Goal: Task Accomplishment & Management: Use online tool/utility

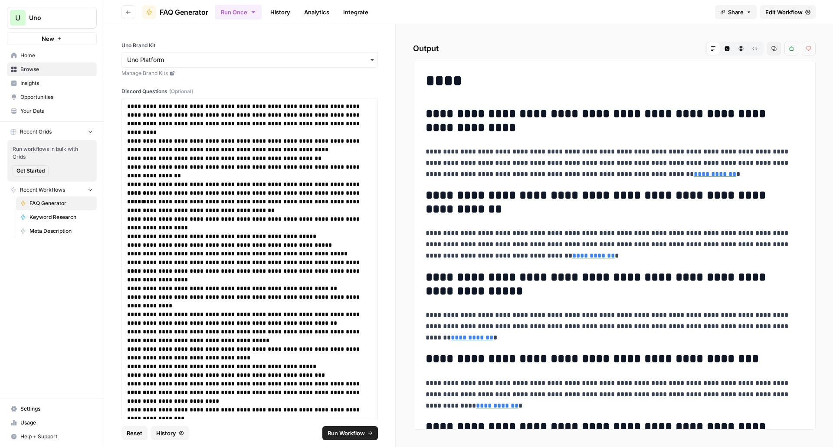
click at [756, 49] on icon "button" at bounding box center [754, 48] width 5 height 5
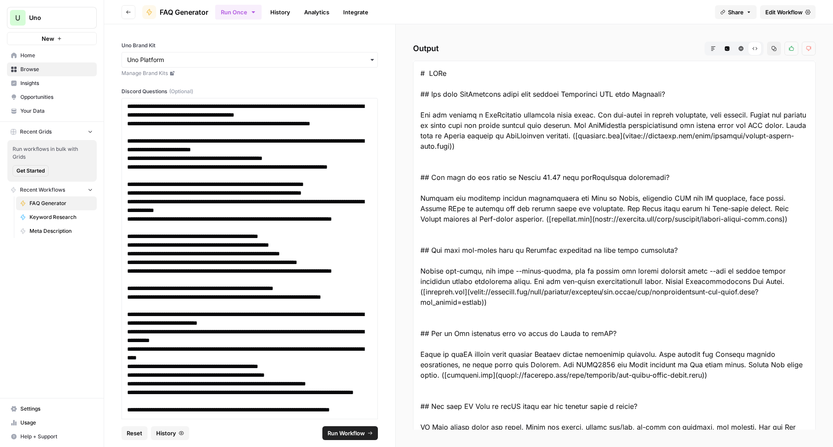
click at [771, 50] on button "Copy" at bounding box center [774, 49] width 14 height 14
click at [784, 13] on span "Edit Workflow" at bounding box center [783, 12] width 37 height 9
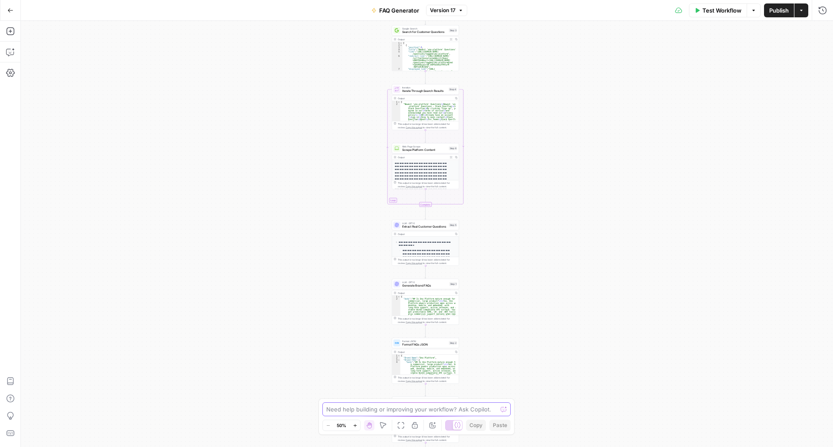
click at [410, 410] on textarea at bounding box center [411, 409] width 171 height 9
type textarea "Can you analyze the workflow for any redundancies, duplicate steps or instructi…"
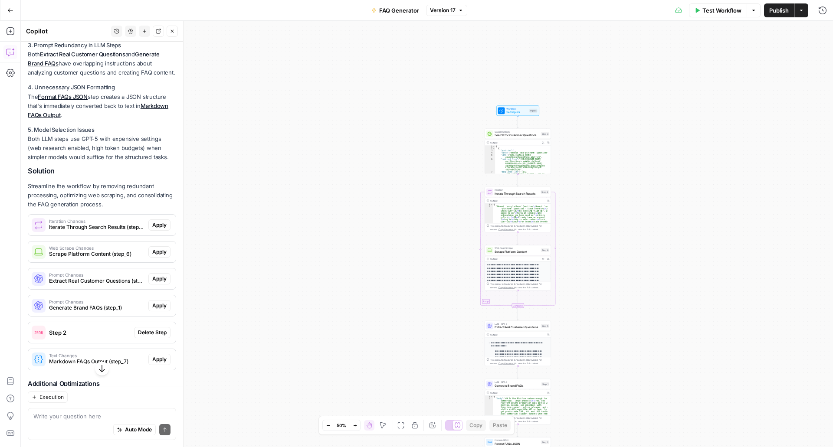
scroll to position [280, 0]
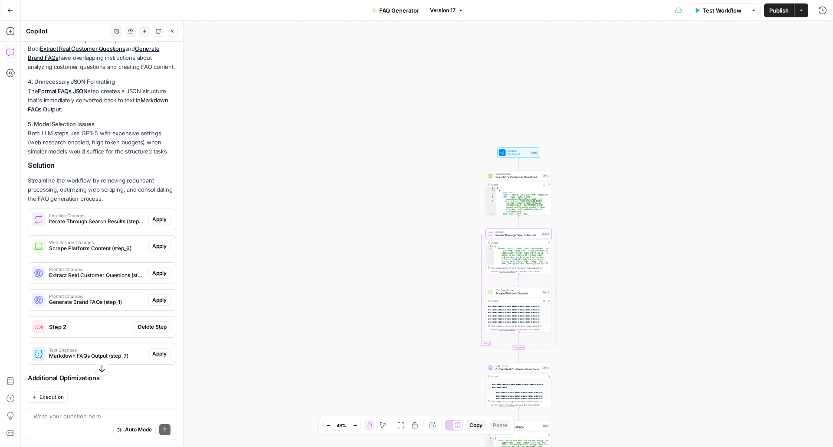
click at [105, 226] on span "Iterate Through Search Results (step_4)" at bounding box center [97, 222] width 96 height 8
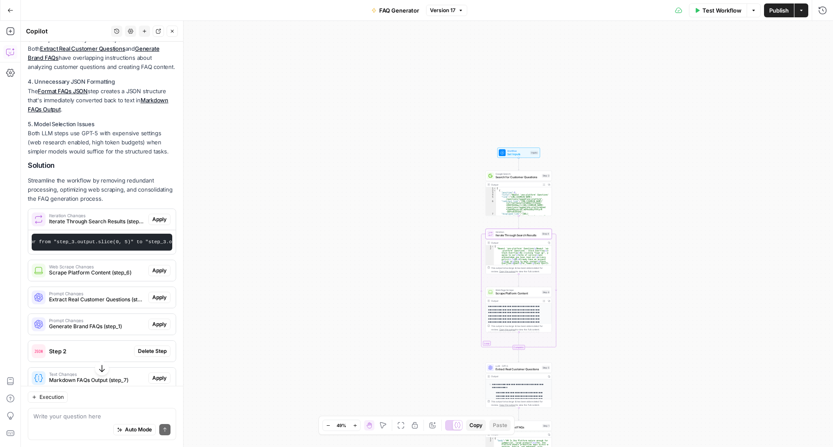
scroll to position [0, 474]
click at [157, 223] on span "Apply" at bounding box center [159, 220] width 14 height 8
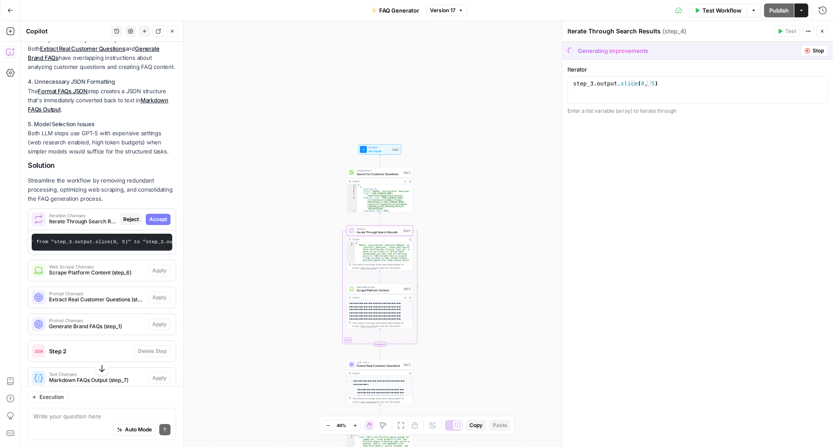
click at [157, 223] on span "Accept" at bounding box center [158, 220] width 18 height 8
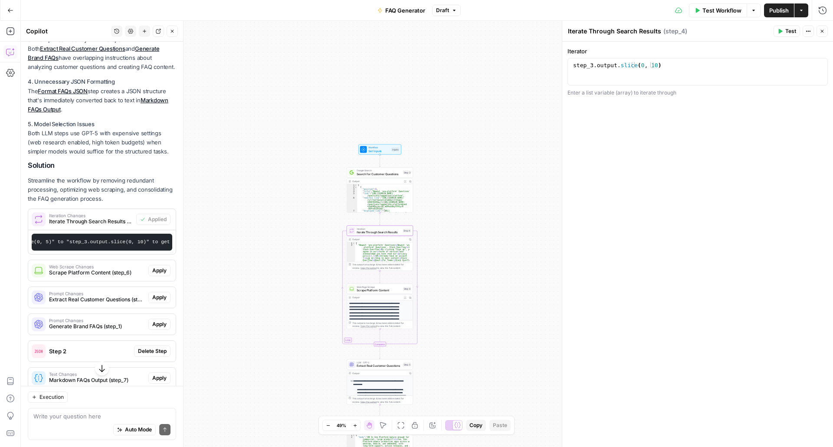
scroll to position [0, 564]
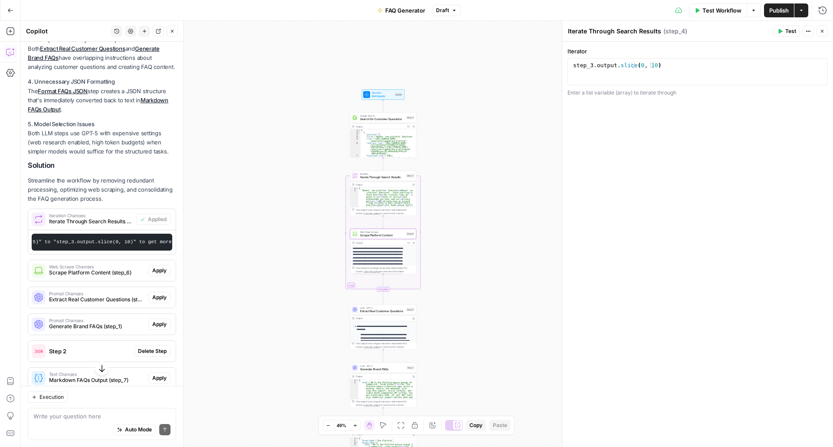
click at [123, 269] on span "Web Scrape Changes" at bounding box center [97, 267] width 96 height 4
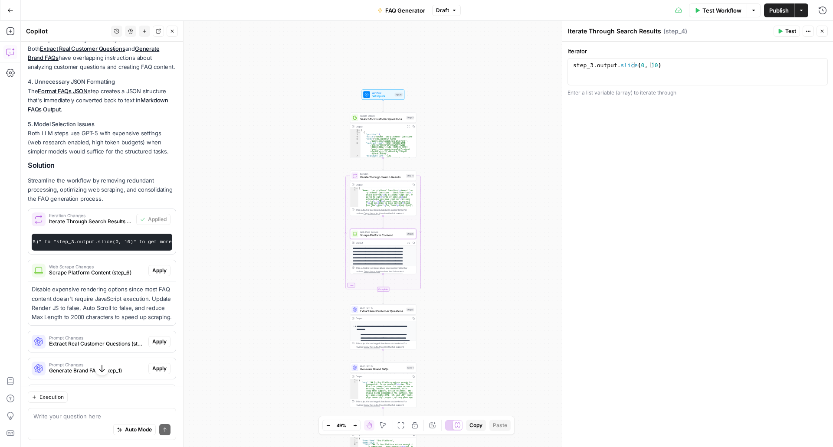
click at [157, 275] on span "Apply" at bounding box center [159, 271] width 14 height 8
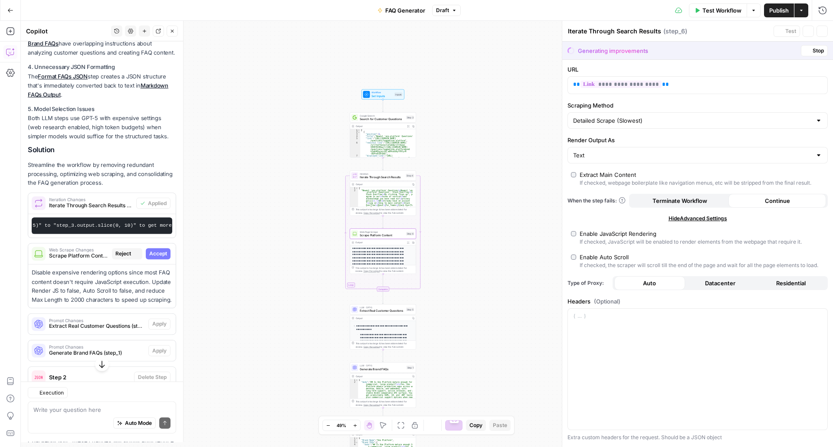
type textarea "Scrape Platform Content"
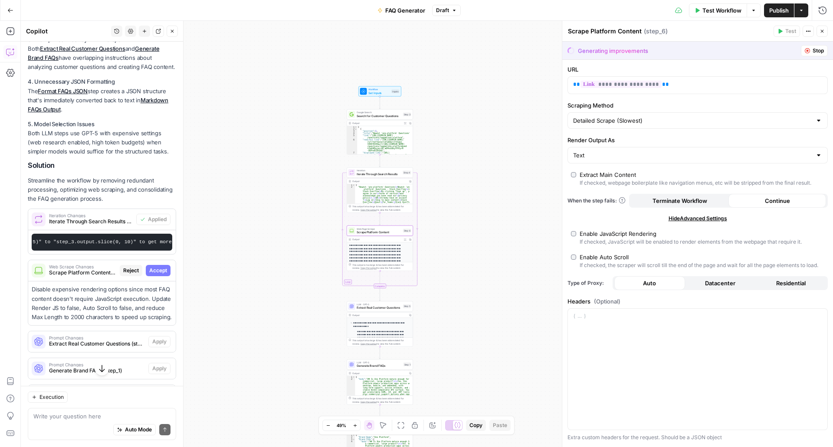
click at [154, 275] on span "Accept" at bounding box center [158, 271] width 18 height 8
type input "2000"
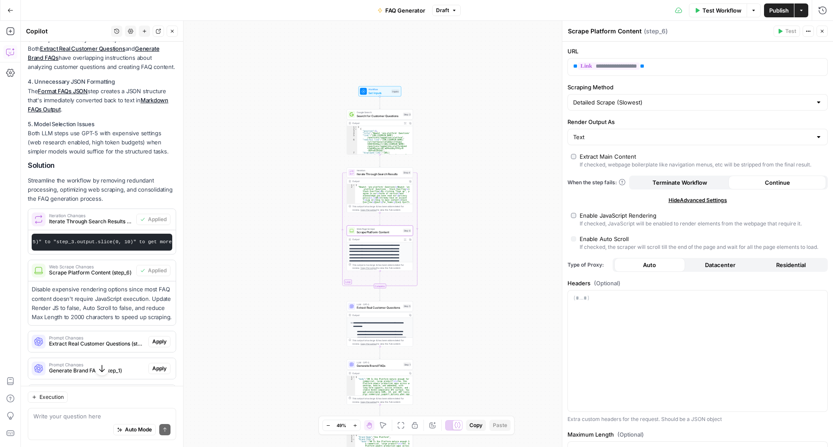
scroll to position [338, 0]
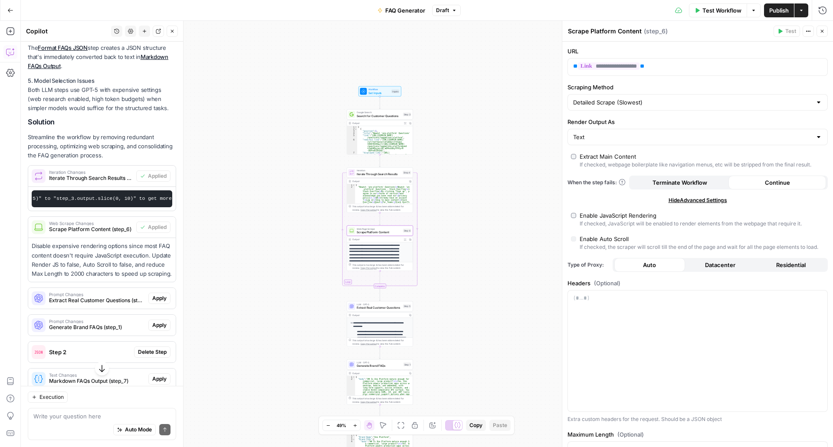
click at [76, 226] on span "Web Scrape Changes" at bounding box center [91, 223] width 84 height 4
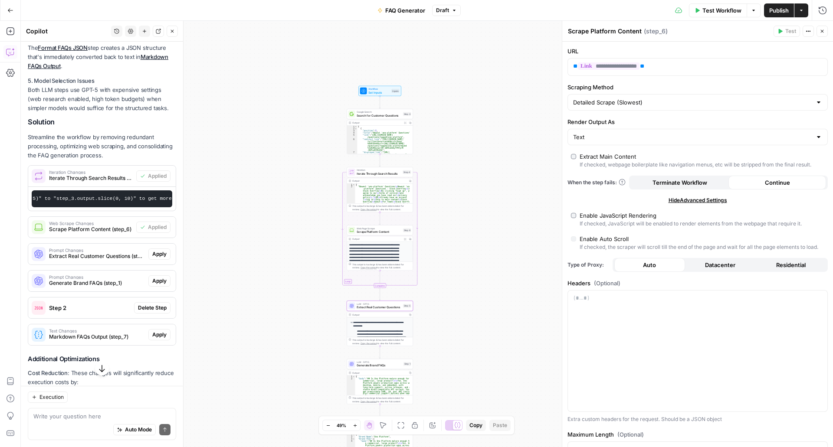
click at [98, 260] on span "Extract Real Customer Questions (step_5)" at bounding box center [97, 257] width 96 height 8
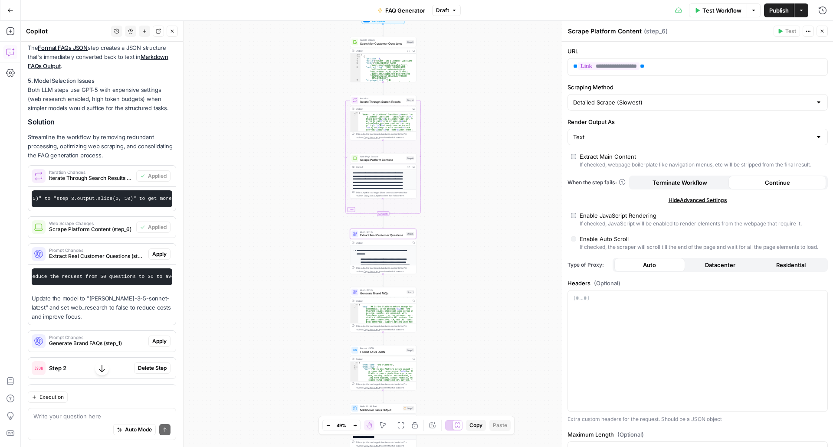
scroll to position [0, 754]
click at [152, 258] on span "Apply" at bounding box center [159, 254] width 14 height 8
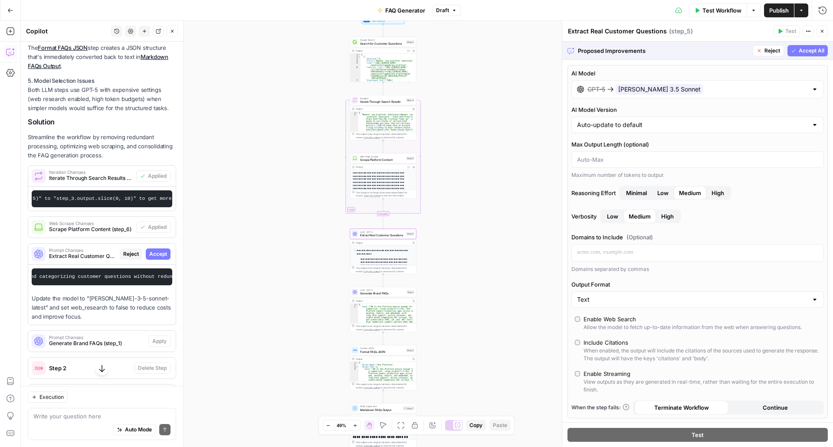
scroll to position [0, 191]
click at [149, 258] on span "Accept" at bounding box center [158, 254] width 18 height 8
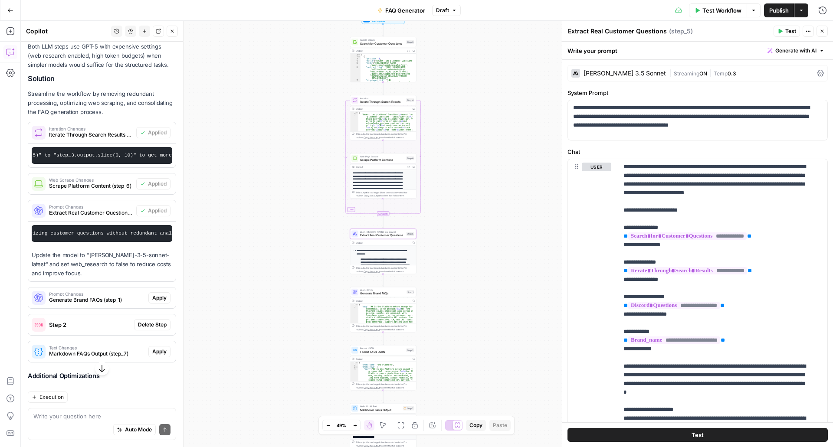
scroll to position [424, 0]
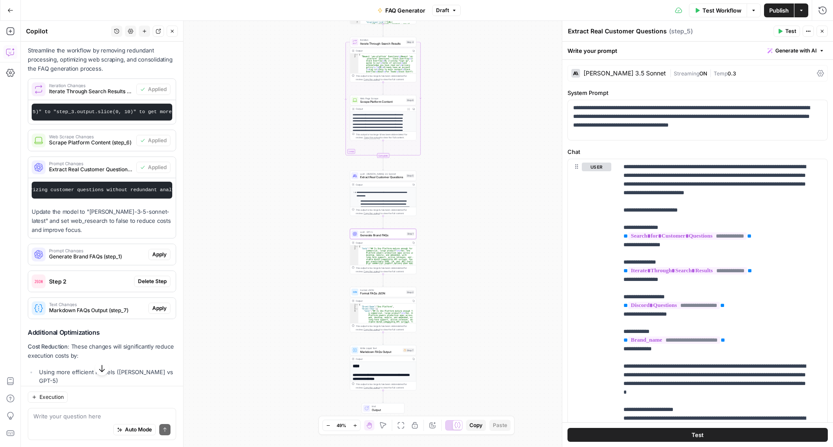
click at [115, 261] on span "Generate Brand FAQs (step_1)" at bounding box center [97, 257] width 96 height 8
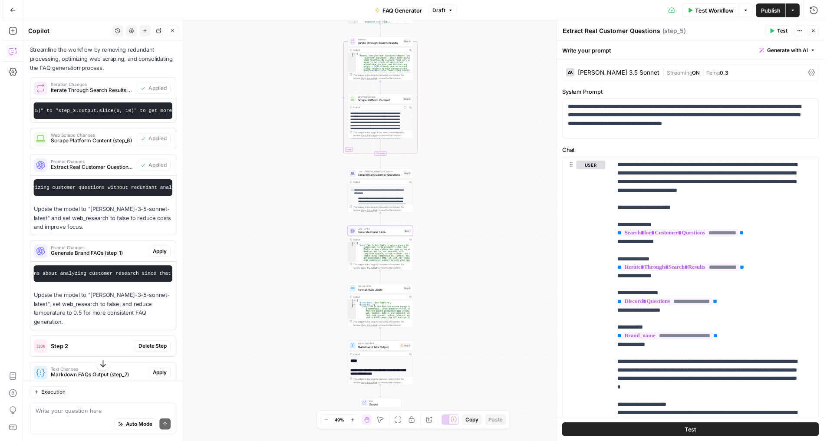
scroll to position [0, 653]
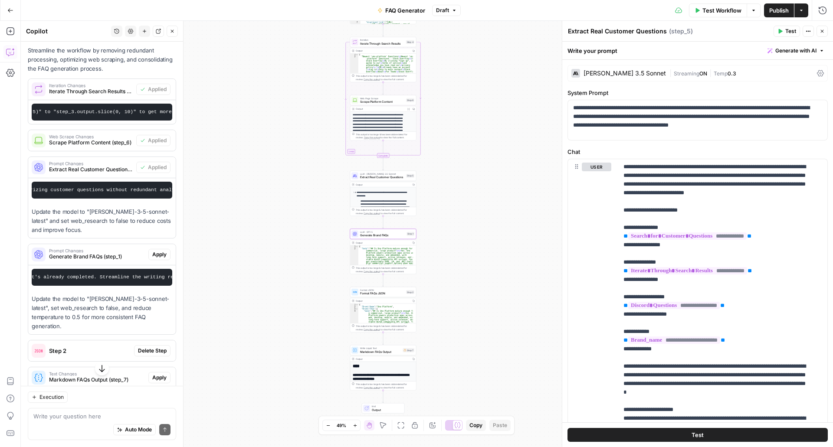
click at [146, 262] on div "Prompt Changes Generate Brand FAQs (step_1) Apply" at bounding box center [102, 255] width 148 height 14
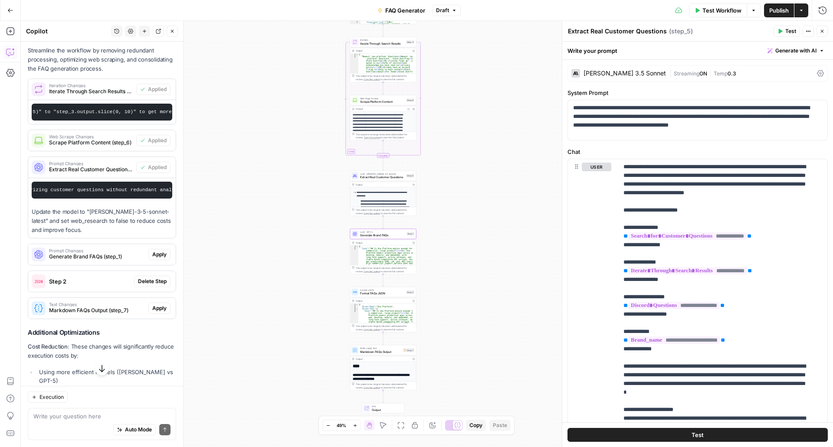
click at [152, 259] on span "Apply" at bounding box center [159, 255] width 14 height 8
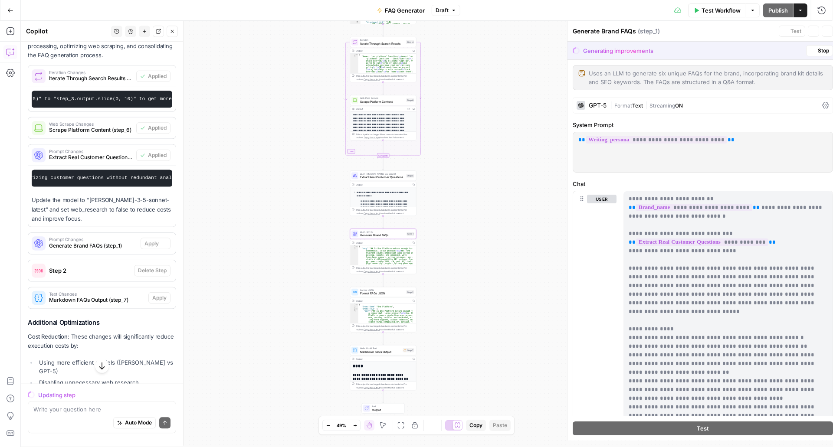
scroll to position [410, 0]
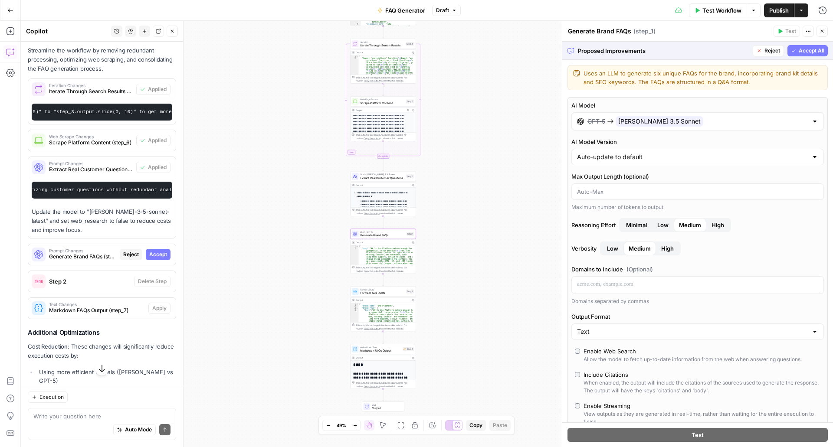
click at [149, 259] on span "Accept" at bounding box center [158, 255] width 18 height 8
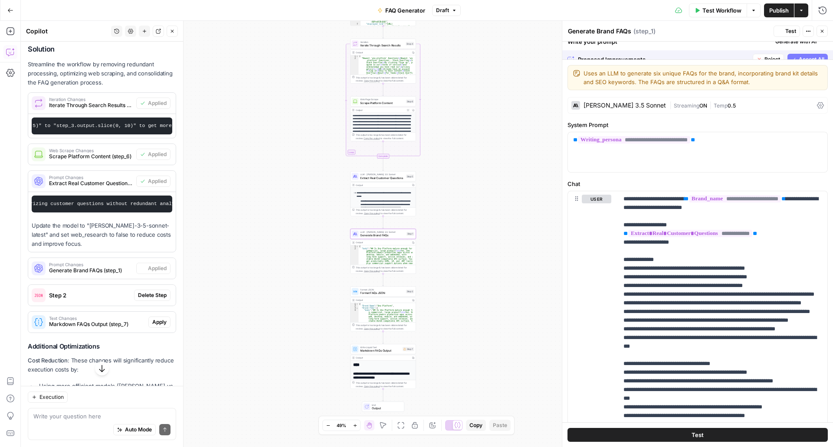
scroll to position [424, 0]
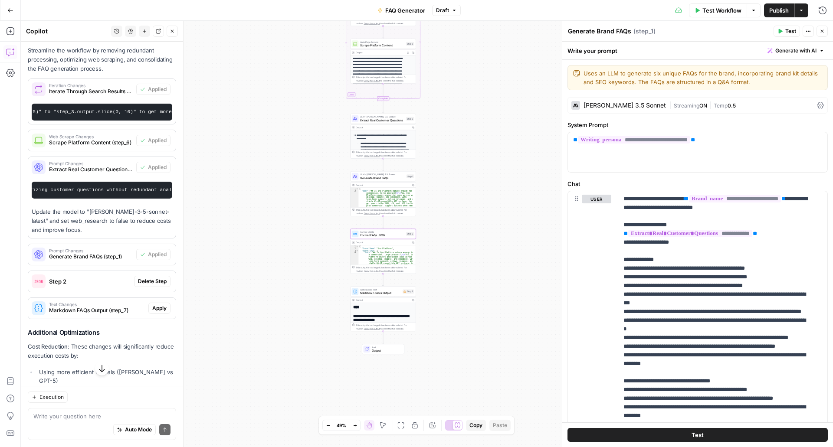
click at [105, 286] on span "Step 2" at bounding box center [90, 281] width 82 height 9
click at [96, 286] on span "Step 2" at bounding box center [90, 281] width 82 height 9
click at [138, 286] on span "Delete Step" at bounding box center [152, 282] width 29 height 8
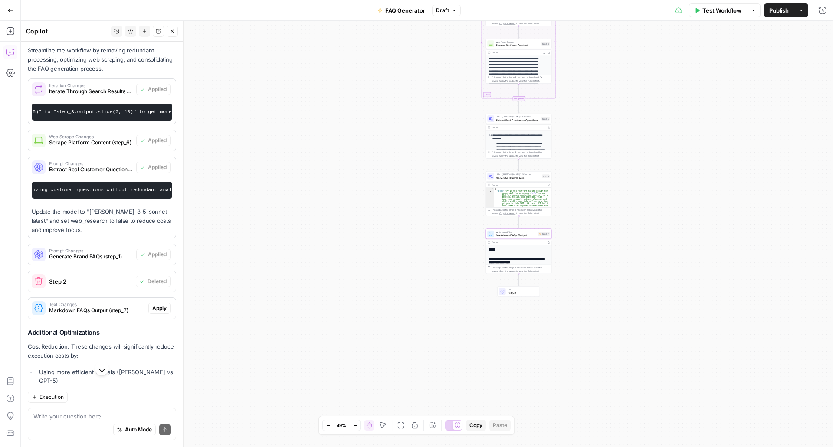
click at [107, 307] on span "Text Changes" at bounding box center [97, 304] width 96 height 4
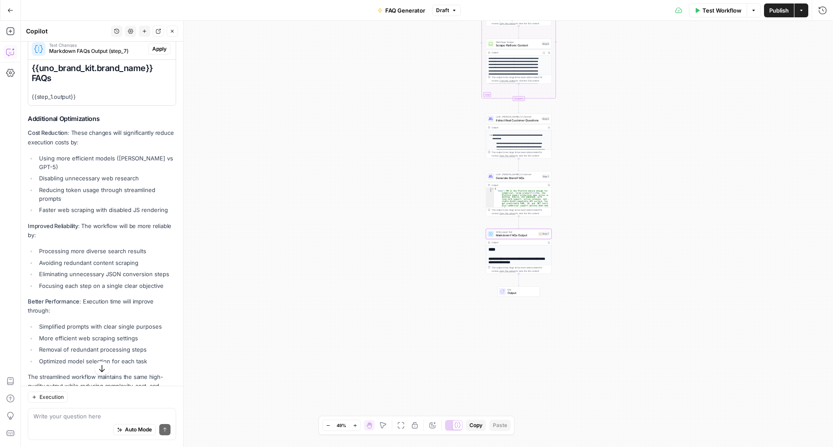
scroll to position [685, 0]
click at [154, 52] on span "Apply" at bounding box center [159, 48] width 14 height 8
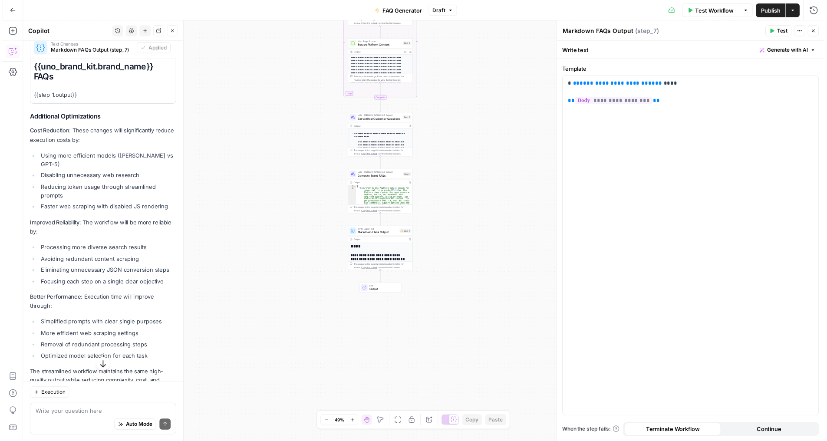
scroll to position [741, 0]
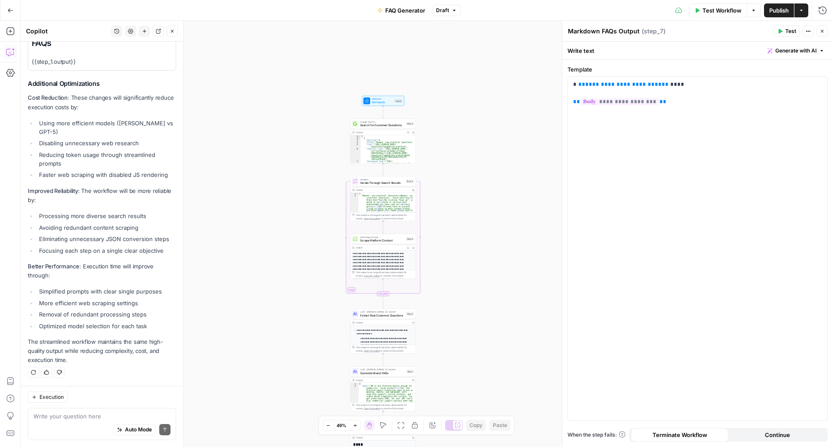
click at [730, 15] on button "Test Workflow" at bounding box center [718, 10] width 58 height 14
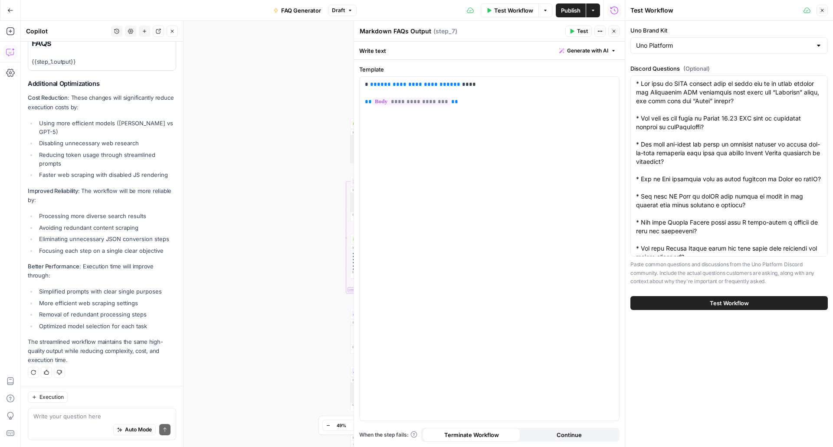
click at [728, 308] on button "Test Workflow" at bounding box center [728, 303] width 197 height 14
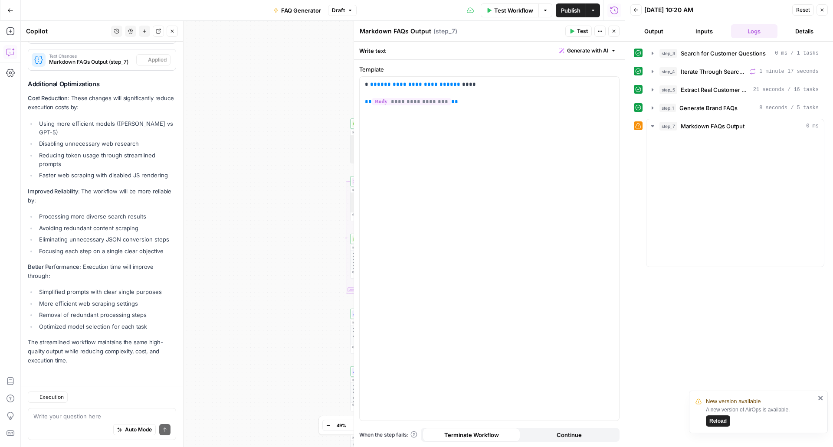
scroll to position [598, 0]
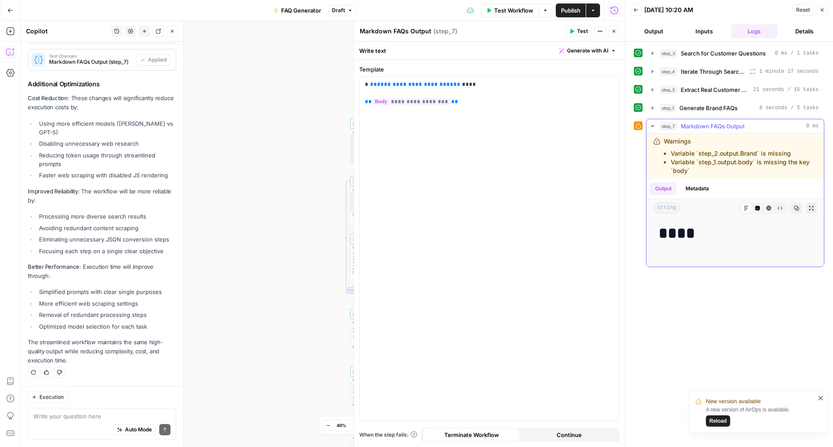
drag, startPoint x: 652, startPoint y: 140, endPoint x: 724, endPoint y: 172, distance: 78.3
click at [724, 172] on div "Warnings Variable `step_2.output.Brand` is missing Variable `step_1.output.body…" at bounding box center [735, 156] width 177 height 45
copy div "Warnings Variable `step_2.output.Brand` is missing Variable `step_1.output.body…"
click at [116, 421] on div "Auto Mode Send" at bounding box center [101, 430] width 137 height 19
paste textarea "Warnings Variable `step_2.output.Brand` is missing Variable `step_1.output.body…"
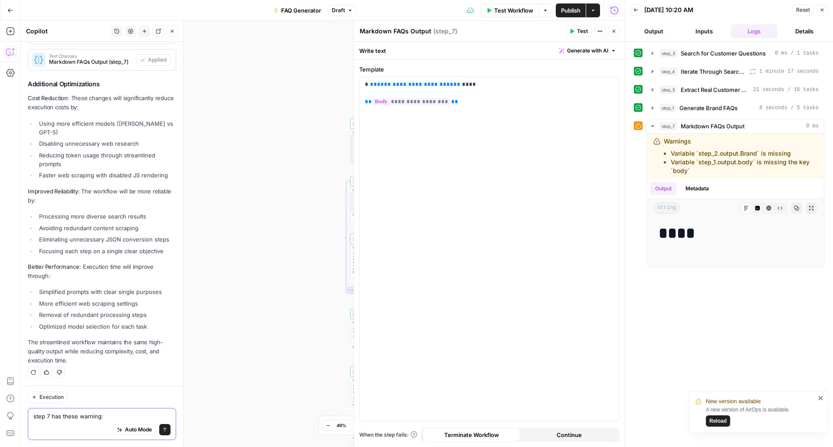
type textarea "step 7 has these warning: Warnings Variable `step_2.output.Brand` is missing Va…"
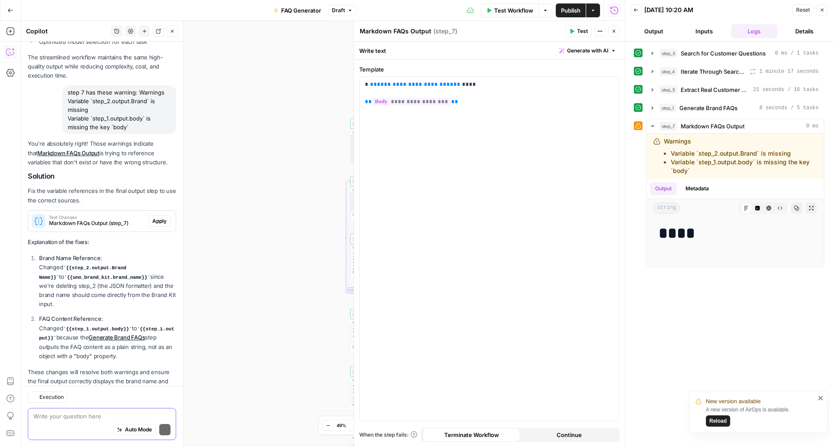
scroll to position [912, 0]
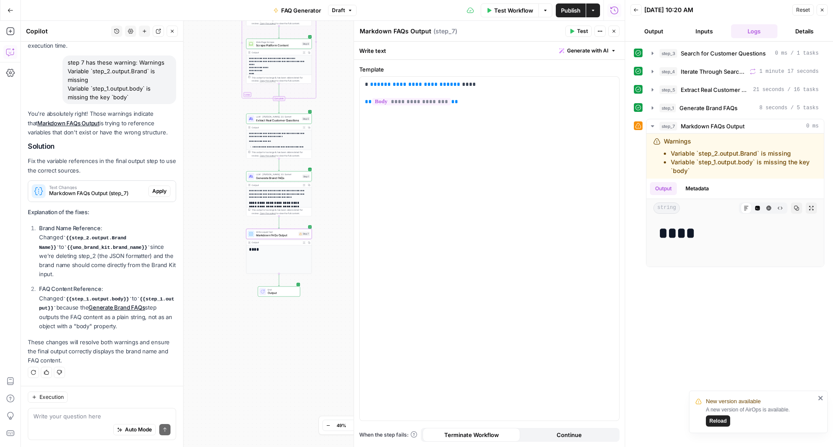
click at [161, 191] on button "Apply" at bounding box center [159, 191] width 22 height 11
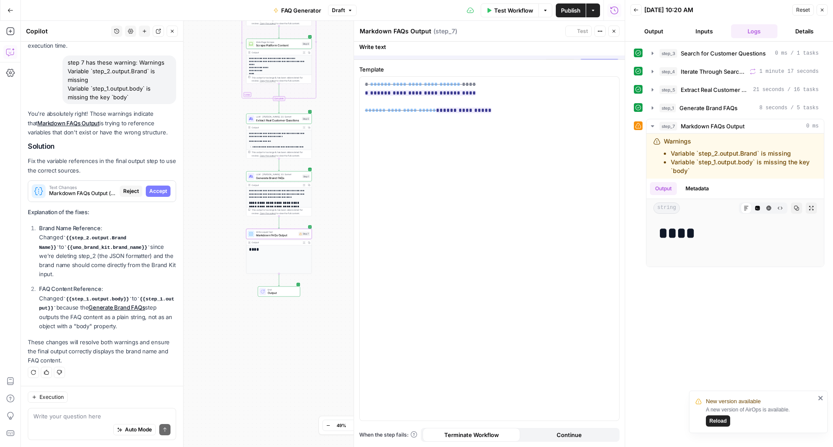
scroll to position [899, 0]
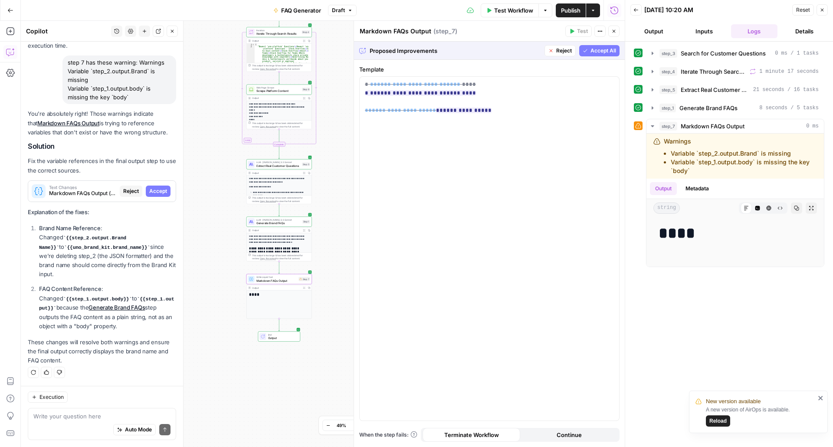
click at [156, 190] on span "Accept" at bounding box center [158, 191] width 18 height 8
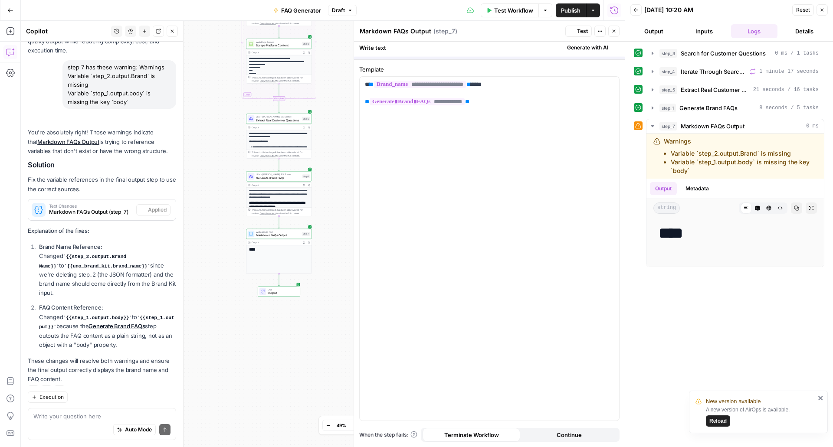
scroll to position [926, 0]
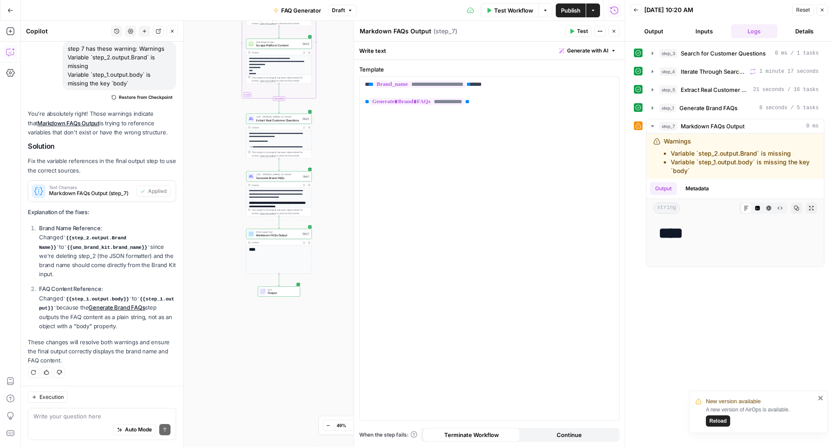
click at [512, 11] on span "Test Workflow" at bounding box center [513, 10] width 39 height 9
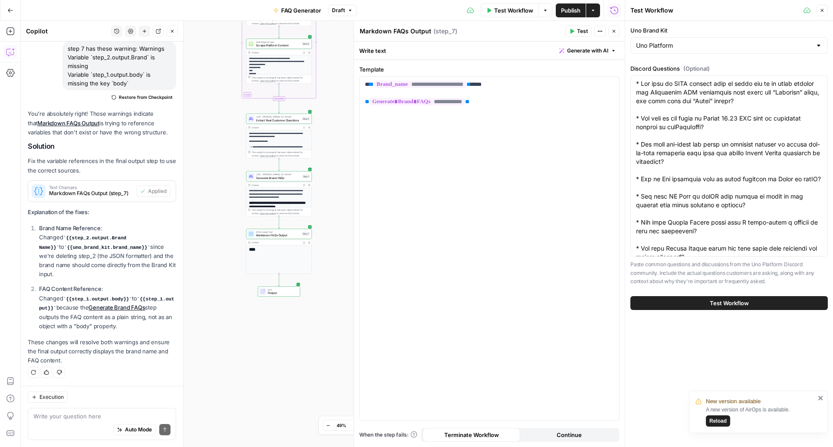
click at [776, 303] on button "Test Workflow" at bounding box center [728, 303] width 197 height 14
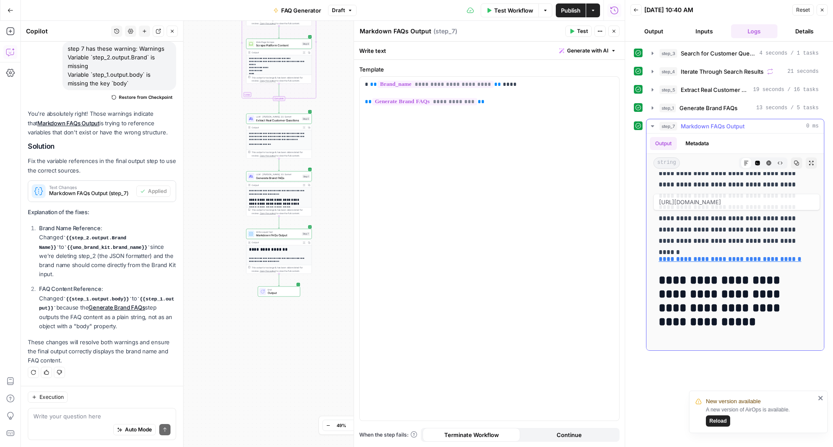
scroll to position [434, 0]
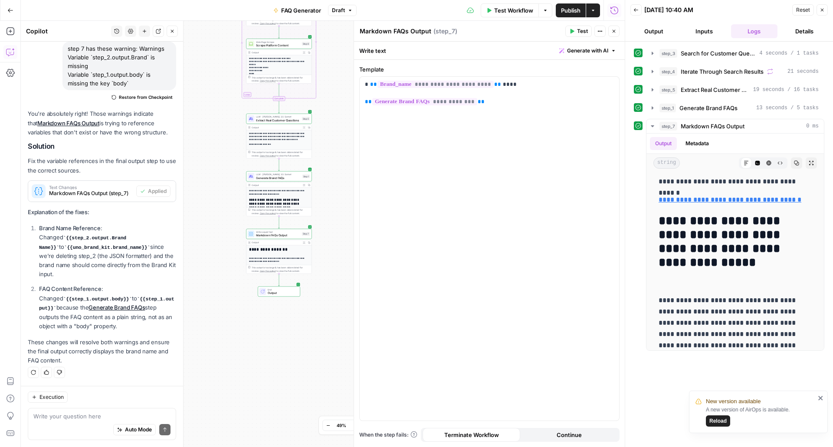
click at [571, 5] on button "Publish" at bounding box center [571, 10] width 30 height 14
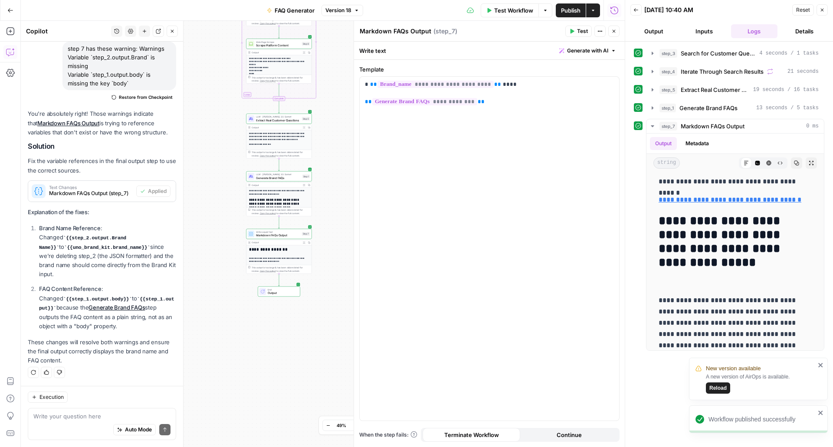
click at [818, 415] on icon "close" at bounding box center [821, 413] width 6 height 7
click at [722, 421] on span "Reload" at bounding box center [717, 421] width 17 height 8
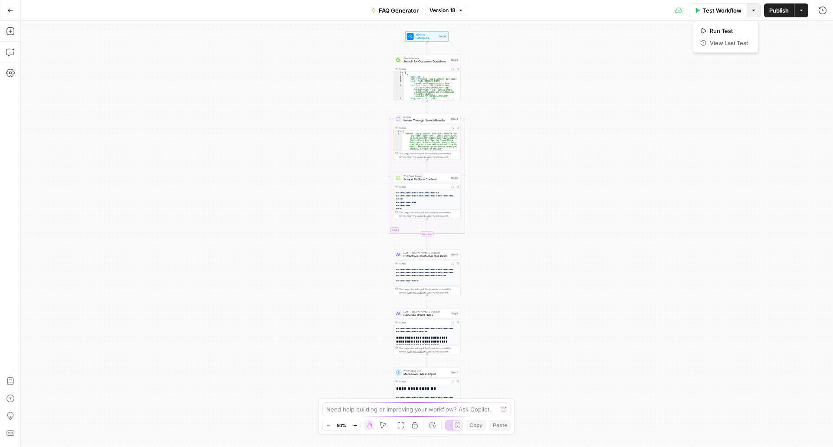
click at [752, 10] on icon "button" at bounding box center [753, 10] width 5 height 5
click at [804, 10] on button "Actions" at bounding box center [801, 10] width 14 height 14
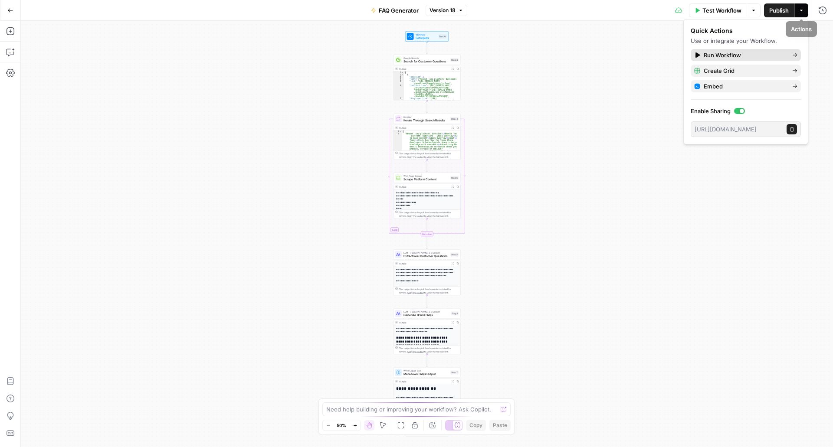
click at [725, 52] on span "Run Workflow" at bounding box center [745, 55] width 82 height 9
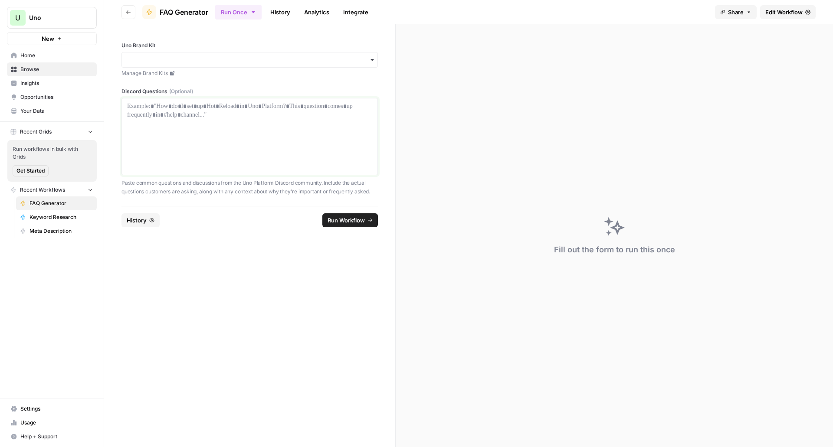
click at [243, 125] on div at bounding box center [249, 136] width 245 height 69
click at [245, 64] on input "Uno Brand Kit" at bounding box center [249, 60] width 245 height 9
drag, startPoint x: 220, startPoint y: 86, endPoint x: 216, endPoint y: 102, distance: 16.0
click at [219, 86] on div "Uno Platform" at bounding box center [250, 83] width 256 height 16
click at [212, 130] on div "*" at bounding box center [249, 136] width 245 height 69
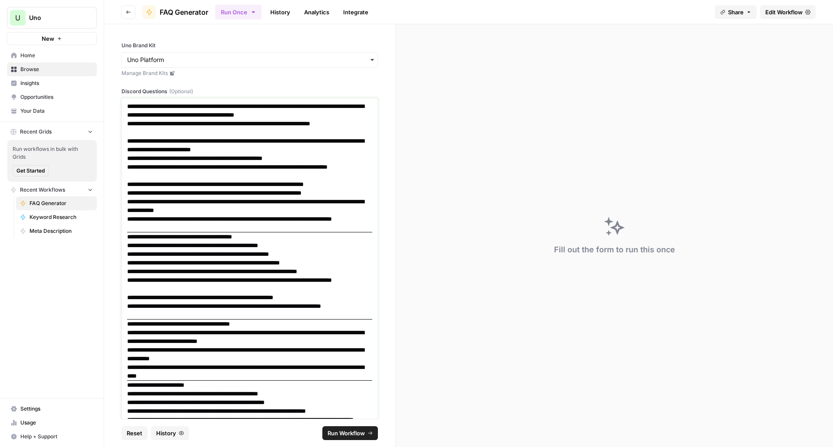
scroll to position [119, 0]
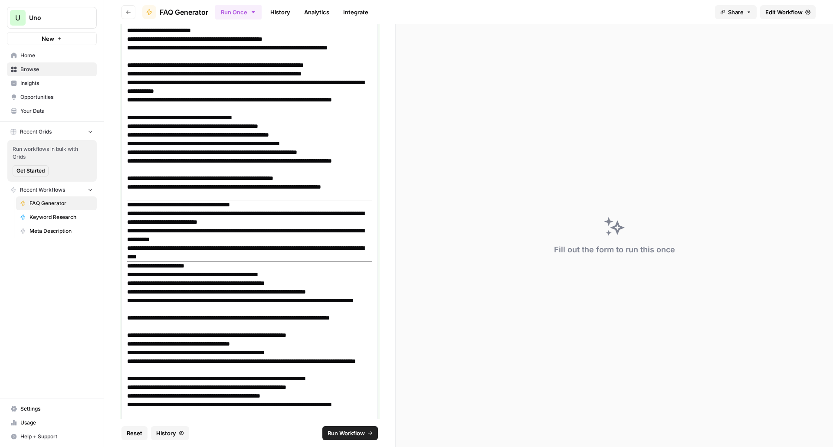
drag, startPoint x: 281, startPoint y: 203, endPoint x: 106, endPoint y: 201, distance: 175.3
click at [106, 201] on div "**********" at bounding box center [249, 221] width 291 height 395
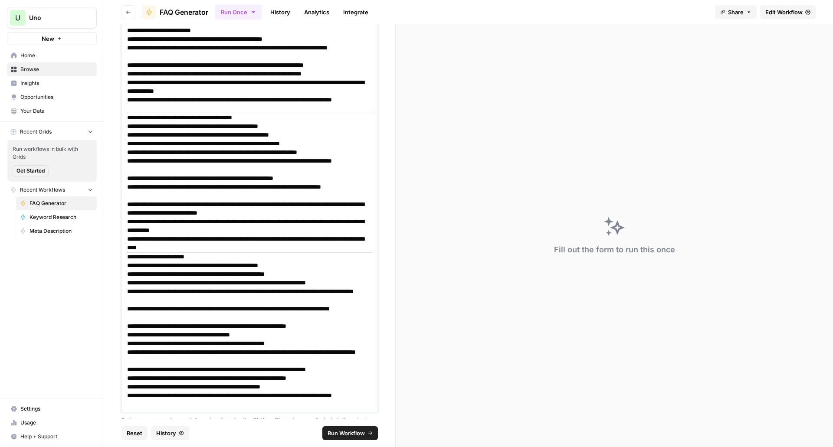
drag, startPoint x: 189, startPoint y: 256, endPoint x: 110, endPoint y: 254, distance: 79.0
click at [110, 254] on div "**********" at bounding box center [249, 221] width 291 height 395
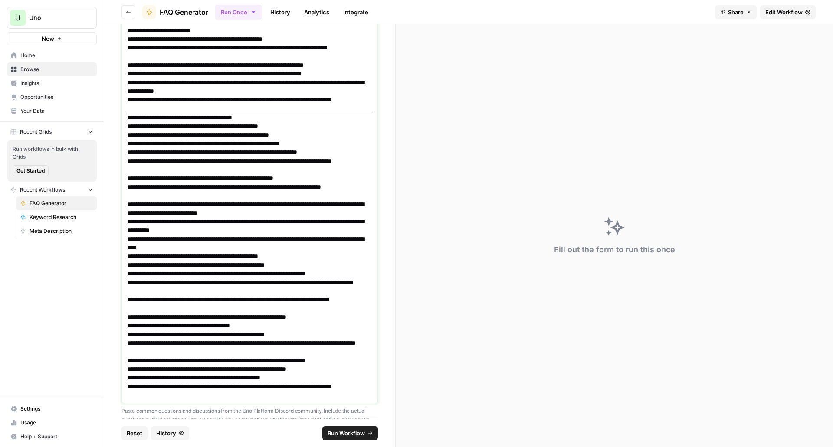
drag, startPoint x: 295, startPoint y: 118, endPoint x: 102, endPoint y: 117, distance: 193.1
click at [102, 117] on div "**********" at bounding box center [416, 223] width 833 height 447
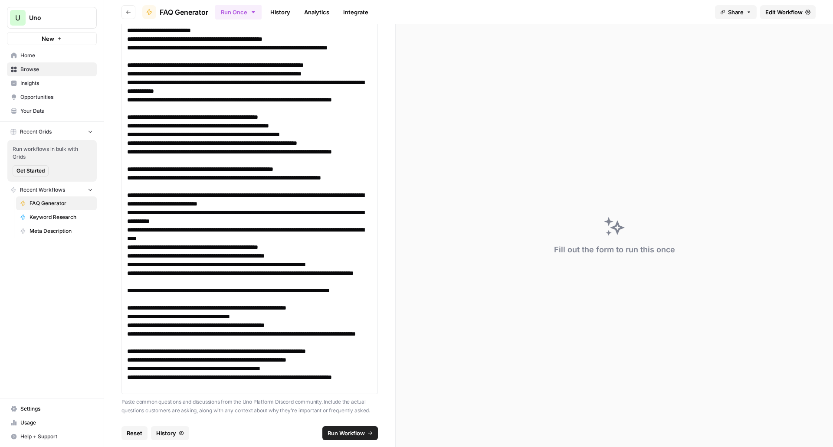
click at [334, 433] on span "Run Workflow" at bounding box center [346, 433] width 37 height 9
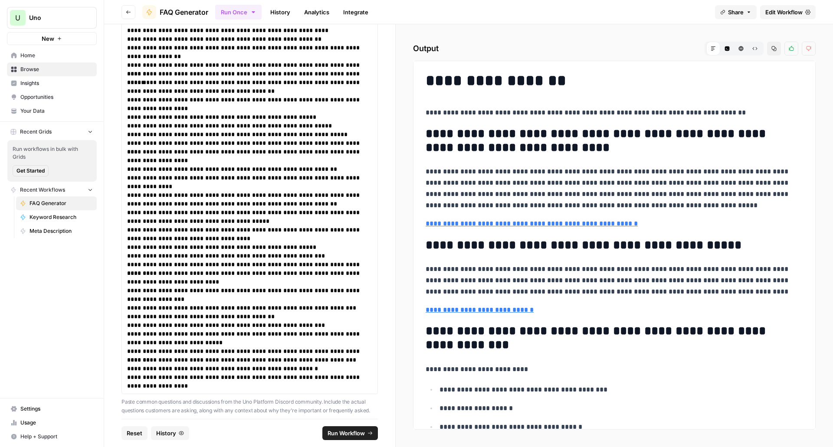
click at [273, 7] on link "History" at bounding box center [280, 12] width 30 height 14
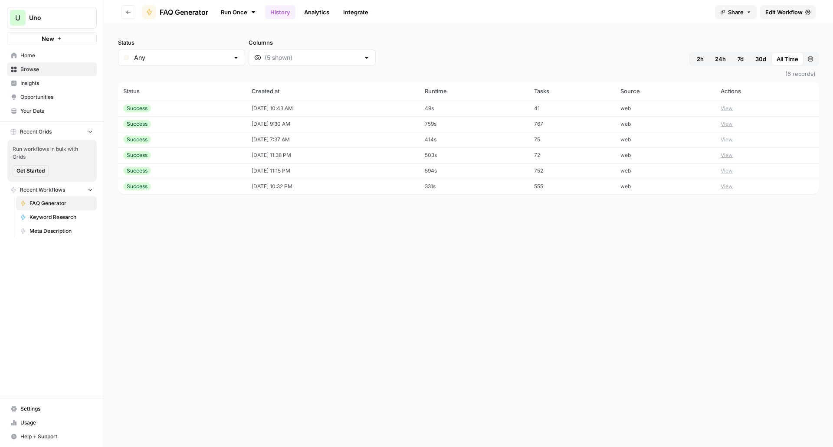
click at [241, 13] on link "Run Once" at bounding box center [238, 12] width 46 height 15
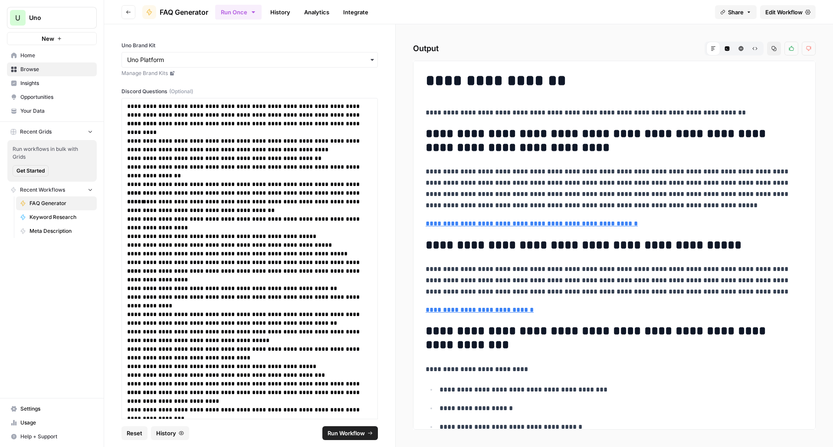
drag, startPoint x: 240, startPoint y: 13, endPoint x: 512, endPoint y: 170, distance: 313.9
click at [512, 170] on p "**********" at bounding box center [611, 188] width 371 height 45
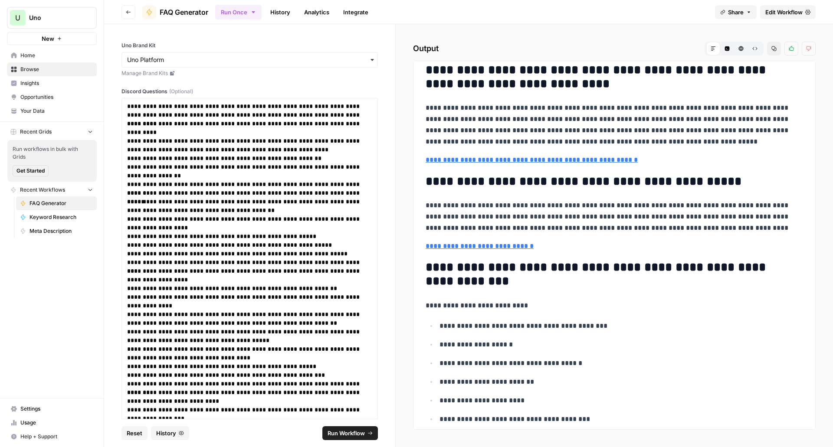
scroll to position [194, 0]
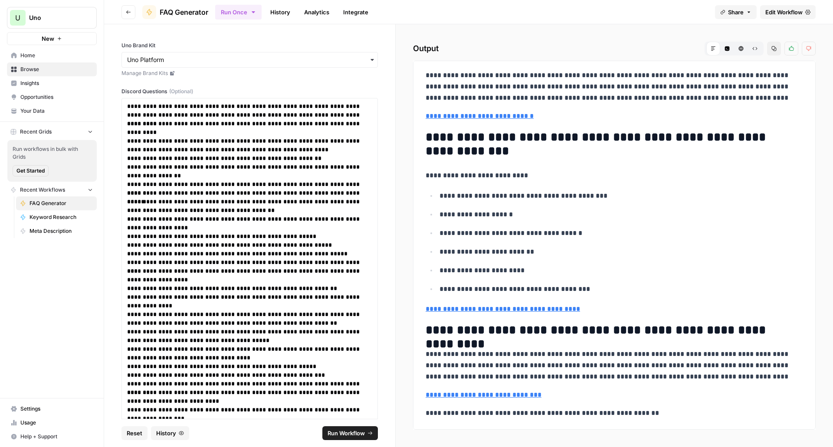
click at [354, 434] on span "Run Workflow" at bounding box center [346, 433] width 37 height 9
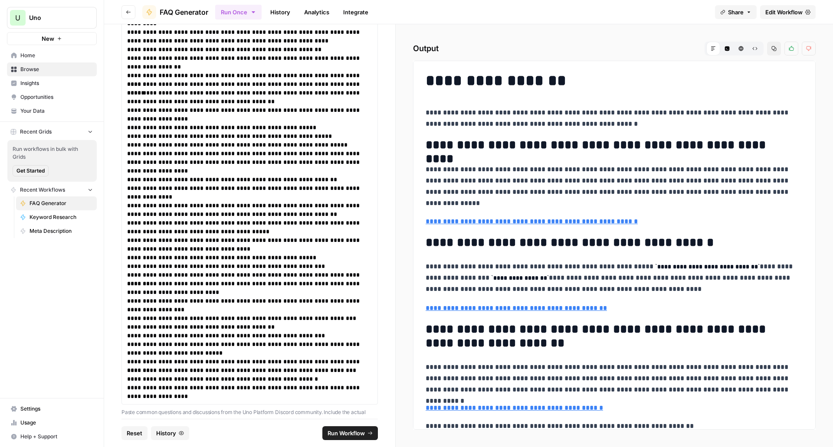
scroll to position [82, 0]
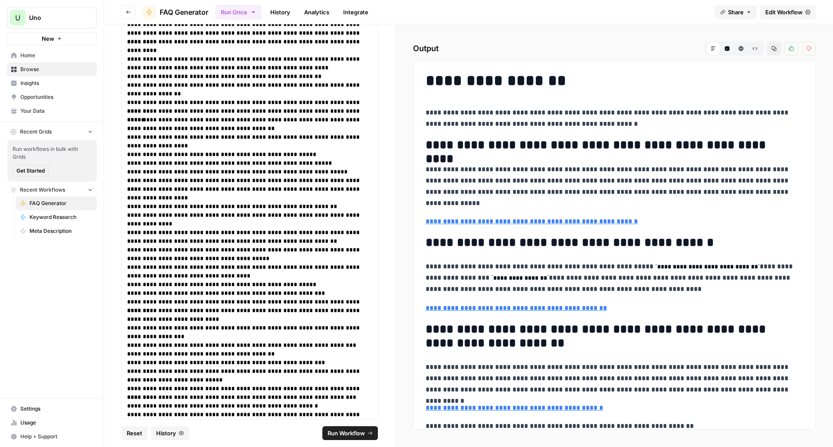
click at [276, 16] on link "History" at bounding box center [280, 12] width 30 height 14
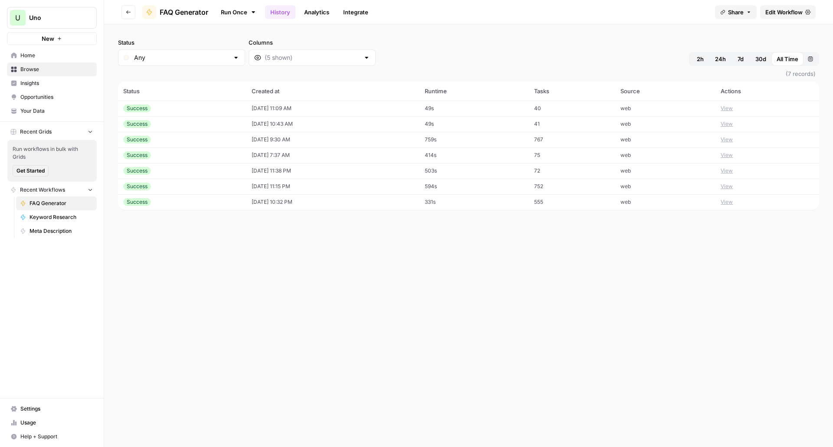
click at [732, 110] on td "View" at bounding box center [767, 109] width 104 height 16
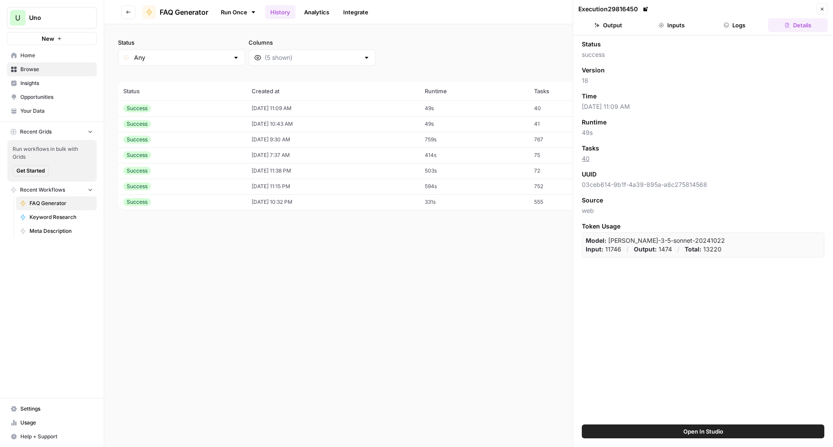
drag, startPoint x: 602, startPoint y: 22, endPoint x: 602, endPoint y: 26, distance: 4.4
click at [602, 23] on button "Output" at bounding box center [608, 25] width 60 height 14
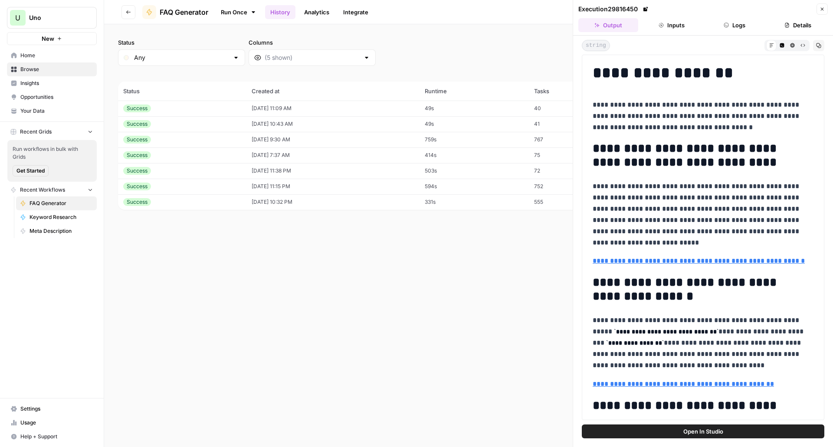
click at [528, 48] on div "Status Any Columns 2h 24h 7d 30d All Time Custom range" at bounding box center [468, 52] width 701 height 28
click at [248, 13] on link "Run Once" at bounding box center [238, 12] width 46 height 15
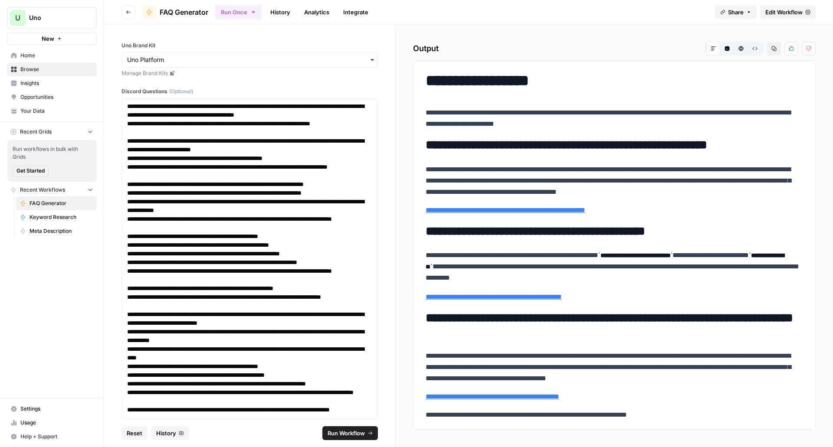
click at [728, 52] on button "Code Editor" at bounding box center [727, 49] width 14 height 14
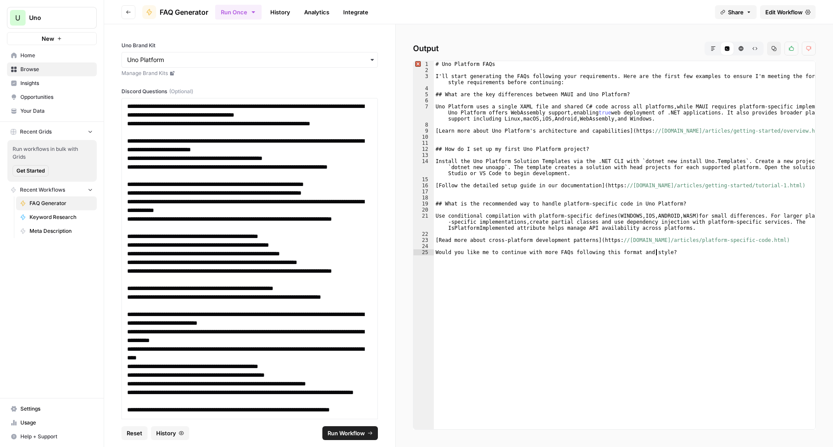
click at [590, 290] on div "# Uno Platform FAQs I'll start generating the FAQs following your requirements.…" at bounding box center [624, 251] width 381 height 381
click at [418, 64] on span "Error, read annotations row 1" at bounding box center [418, 64] width 8 height 6
click at [437, 62] on div "# Uno Platform FAQs I'll start generating the FAQs following your requirements.…" at bounding box center [624, 245] width 381 height 368
type textarea "**********"
click at [742, 48] on icon "button" at bounding box center [741, 48] width 5 height 5
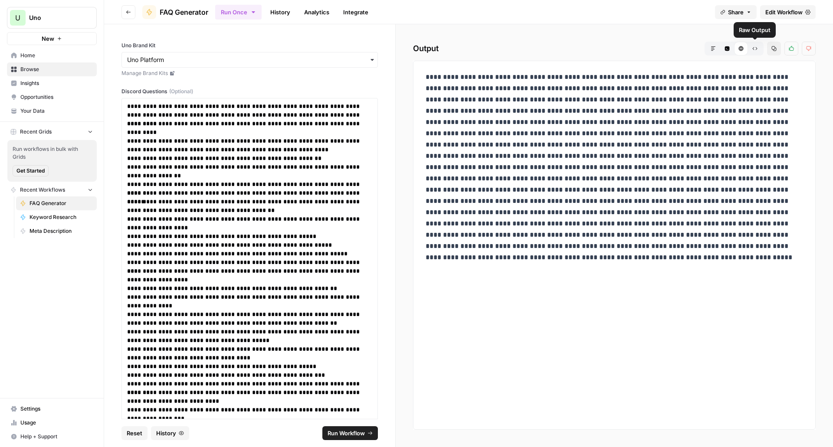
click at [759, 46] on button "Raw Output" at bounding box center [755, 49] width 14 height 14
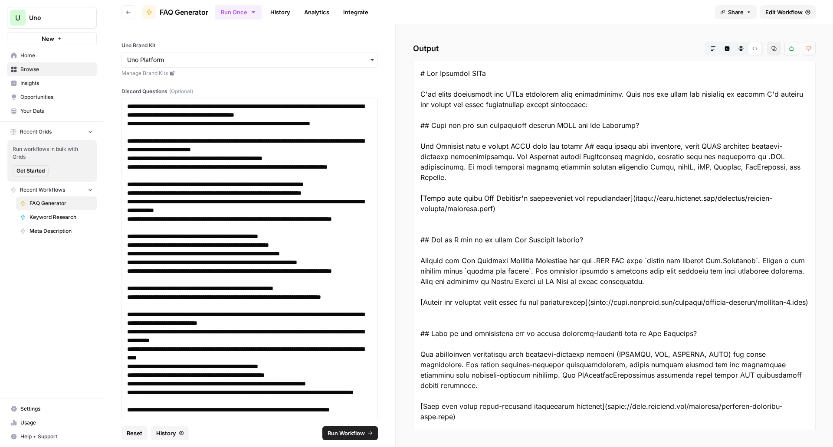
click at [253, 22] on header "Go back FAQ Generator Run Once History Analytics Integrate Share Edit Workflow" at bounding box center [468, 12] width 729 height 24
click at [252, 60] on input "Uno Brand Kit" at bounding box center [249, 60] width 245 height 9
click at [239, 11] on button "Run Once" at bounding box center [238, 12] width 46 height 15
click at [741, 47] on icon "button" at bounding box center [740, 48] width 5 height 5
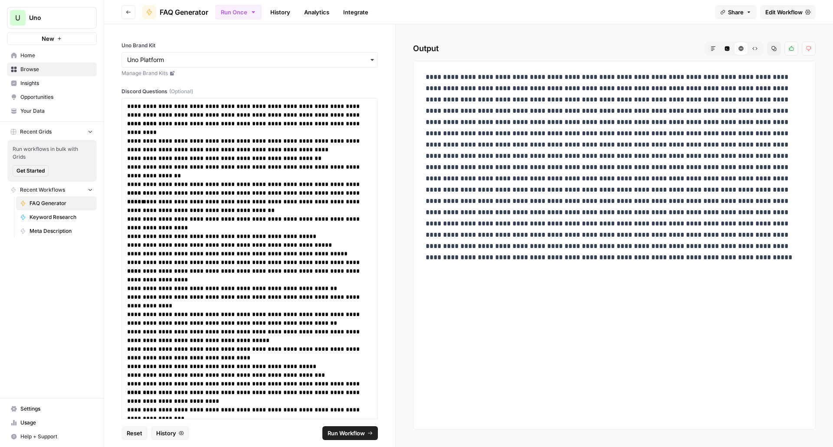
click at [729, 49] on icon "button" at bounding box center [727, 48] width 5 height 5
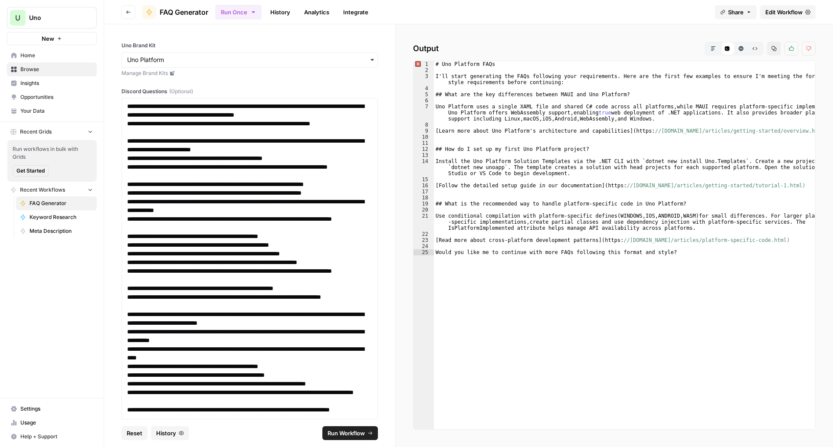
click at [710, 48] on button "Markdown" at bounding box center [713, 49] width 14 height 14
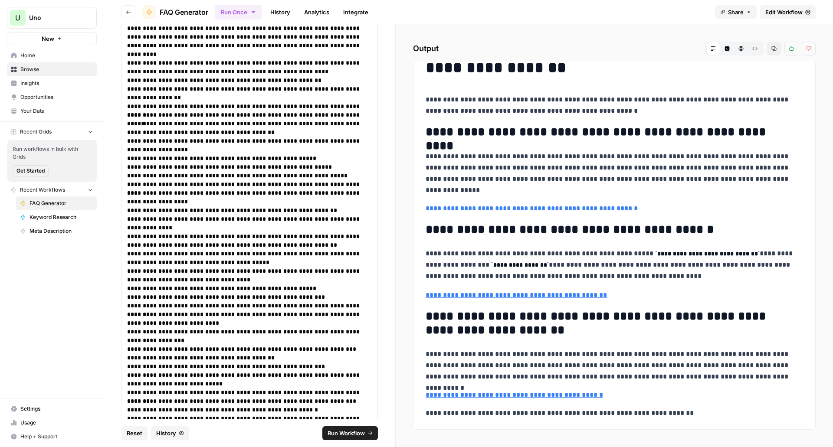
scroll to position [125, 0]
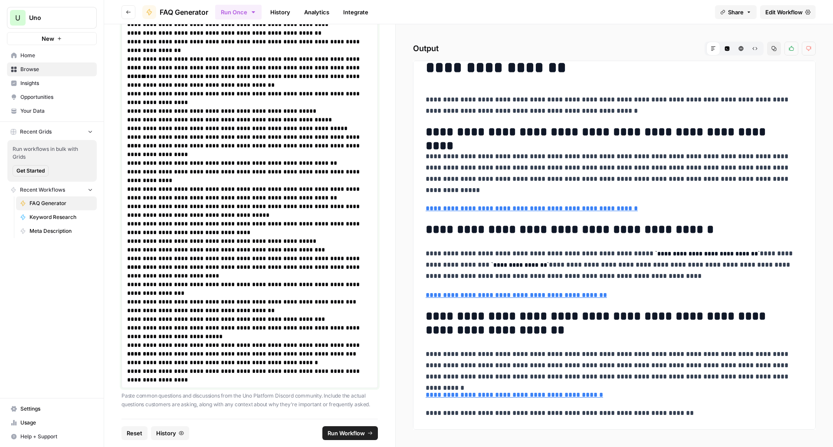
drag, startPoint x: 312, startPoint y: 118, endPoint x: 403, endPoint y: 394, distance: 291.0
click at [410, 407] on section "**********" at bounding box center [468, 235] width 729 height 423
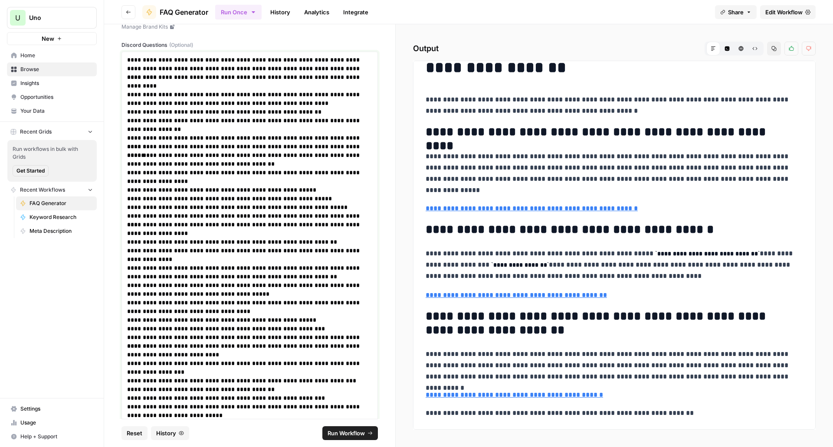
scroll to position [0, 0]
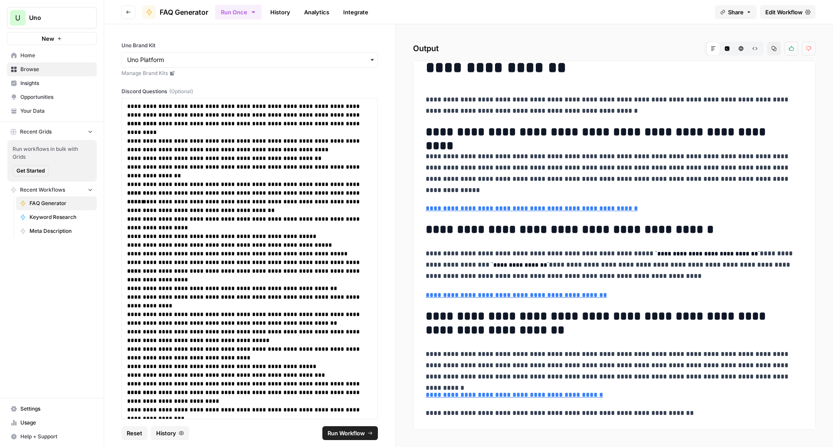
click at [791, 2] on header "Go back FAQ Generator Run Once History Analytics Integrate Share Edit Workflow" at bounding box center [468, 12] width 729 height 24
click at [791, 11] on span "Edit Workflow" at bounding box center [783, 12] width 37 height 9
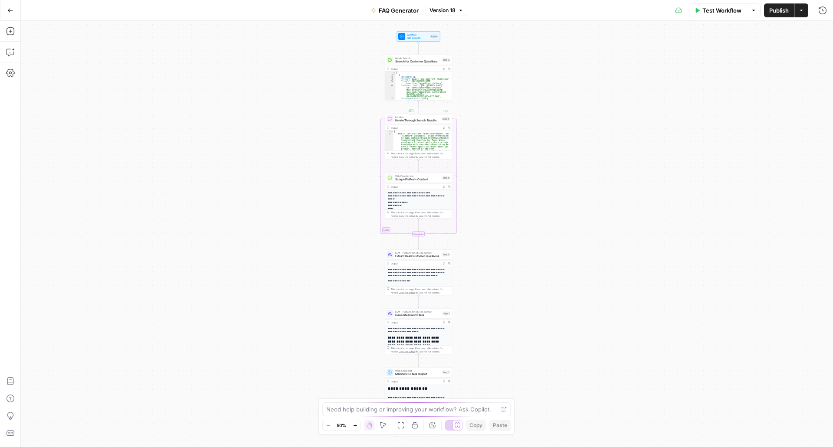
type textarea "**********"
click at [428, 93] on div "[ { "position" : 1 , "title" : "Newest 'uno-platform' Questions" , "link" : "ht…" at bounding box center [422, 92] width 53 height 40
click at [416, 53] on button "Copy step" at bounding box center [419, 52] width 6 height 6
click at [417, 58] on span "Google Search" at bounding box center [417, 57] width 45 height 3
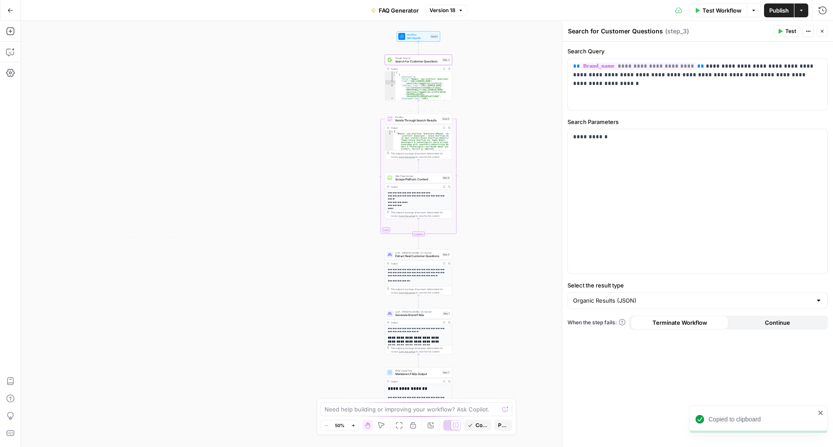
click at [417, 118] on span "Iterate Through Search Results" at bounding box center [417, 120] width 45 height 4
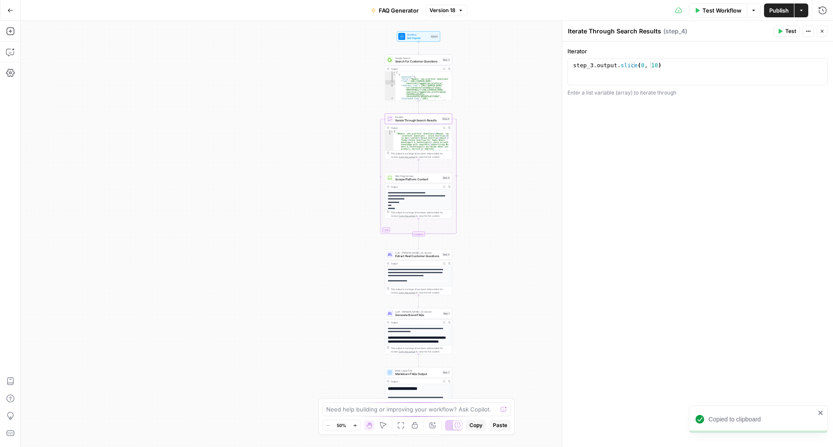
click at [420, 177] on span "Scrape Platform Content" at bounding box center [417, 179] width 45 height 4
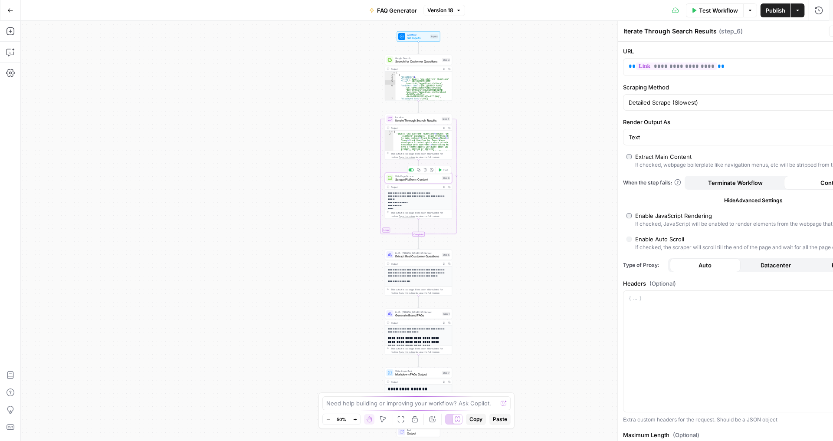
type textarea "Scrape Platform Content"
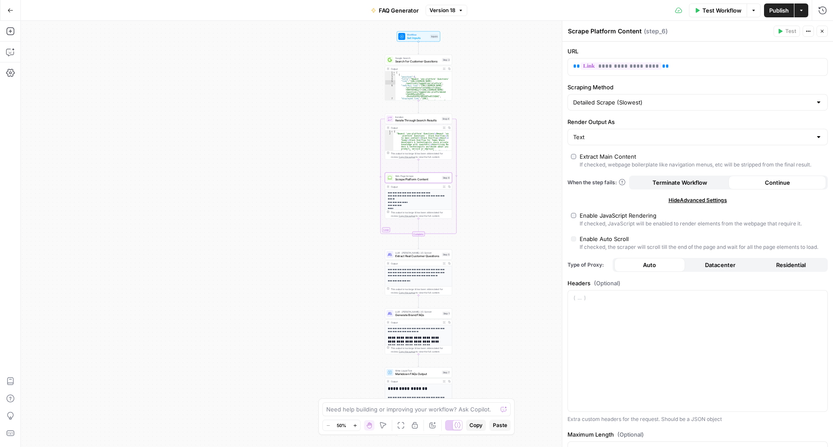
click at [426, 252] on span "LLM · [PERSON_NAME] 3.5 Sonnet" at bounding box center [417, 252] width 45 height 3
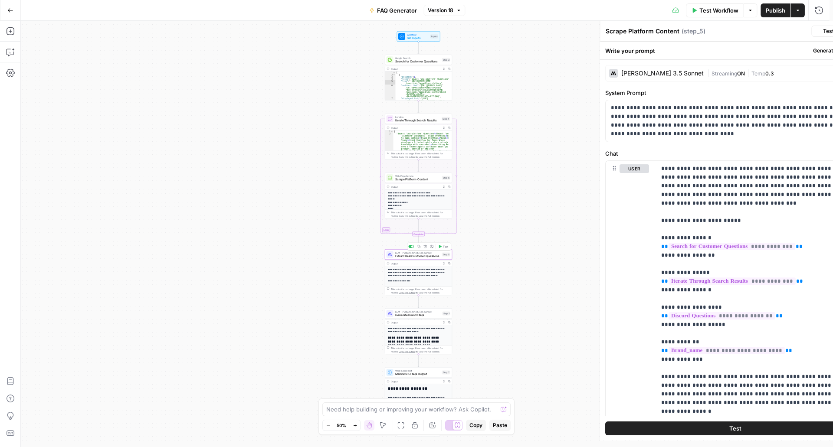
type textarea "Extract Real Customer Questions"
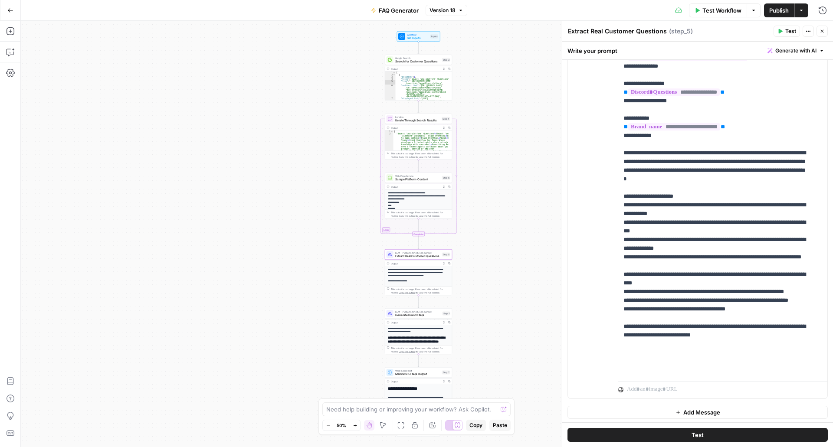
scroll to position [137, 0]
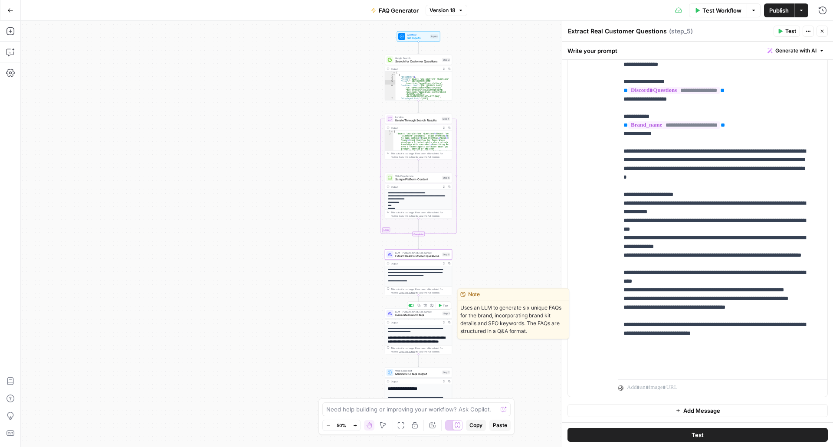
click at [414, 314] on span "Generate Brand FAQs" at bounding box center [418, 315] width 46 height 4
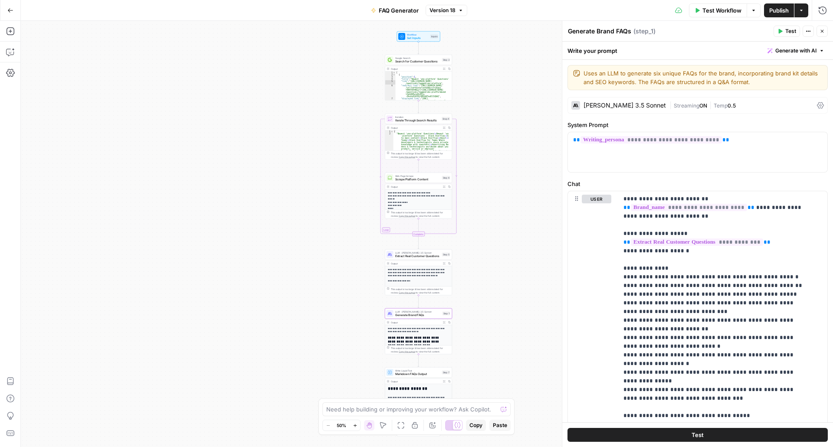
click at [417, 255] on span "Extract Real Customer Questions" at bounding box center [417, 256] width 45 height 4
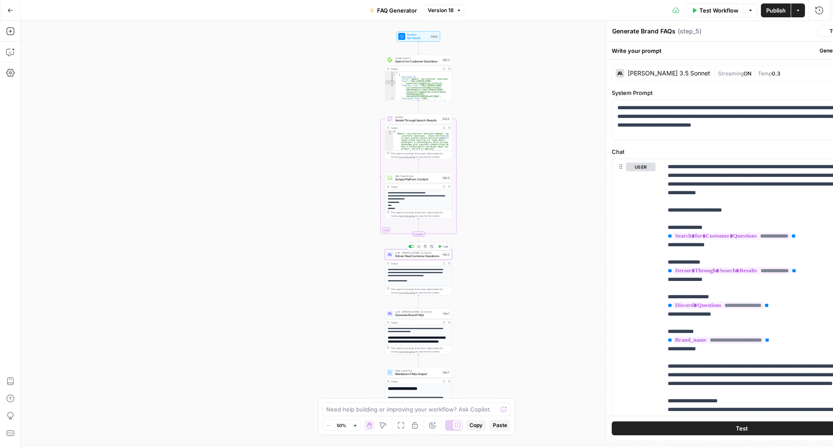
type textarea "Extract Real Customer Questions"
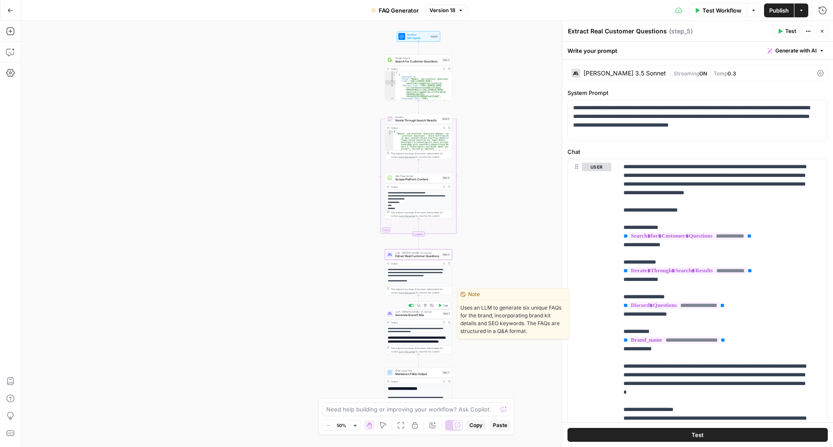
click at [404, 318] on div "LLM · Claude 3.5 Sonnet Generate Brand FAQs Step 1 Copy step Delete step Edit N…" at bounding box center [418, 314] width 67 height 10
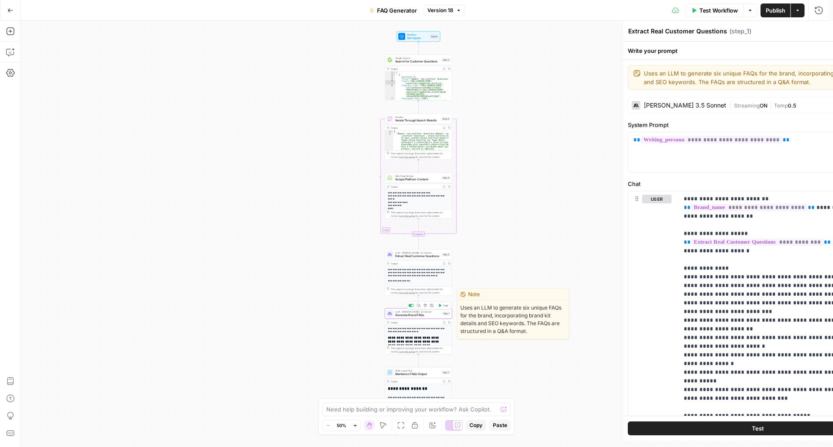
type textarea "Generate Brand FAQs"
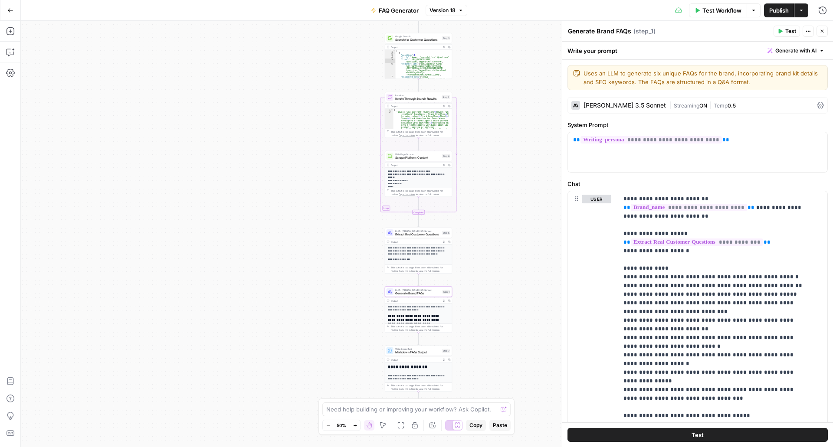
click at [405, 233] on span "Extract Real Customer Questions" at bounding box center [417, 235] width 45 height 4
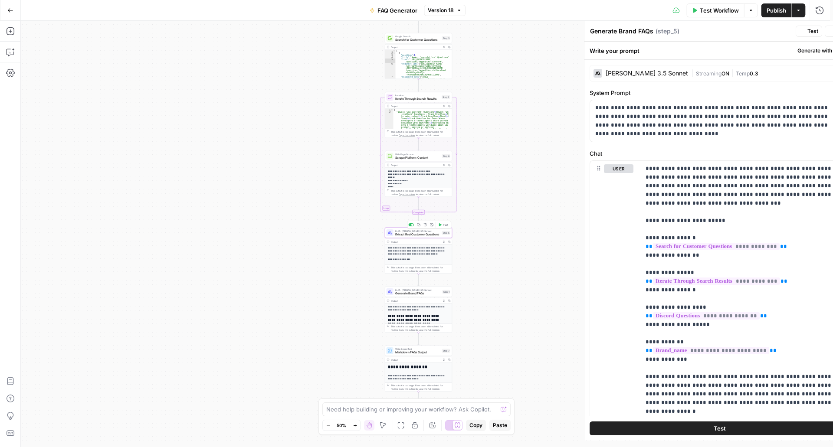
type textarea "Extract Real Customer Questions"
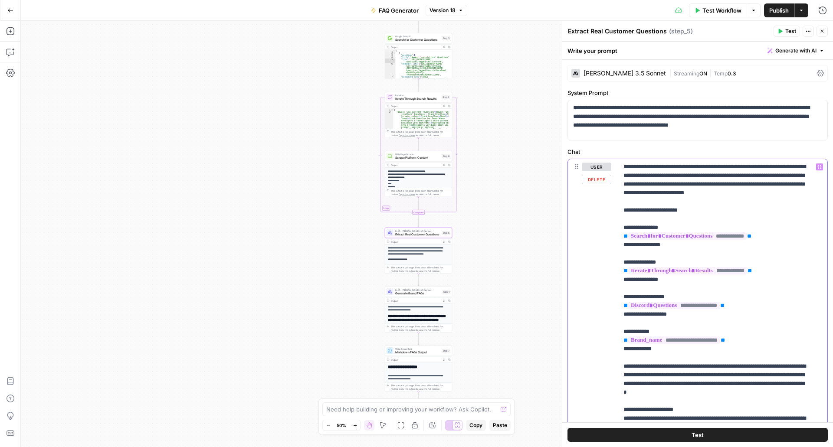
click at [696, 163] on p "**********" at bounding box center [717, 375] width 186 height 425
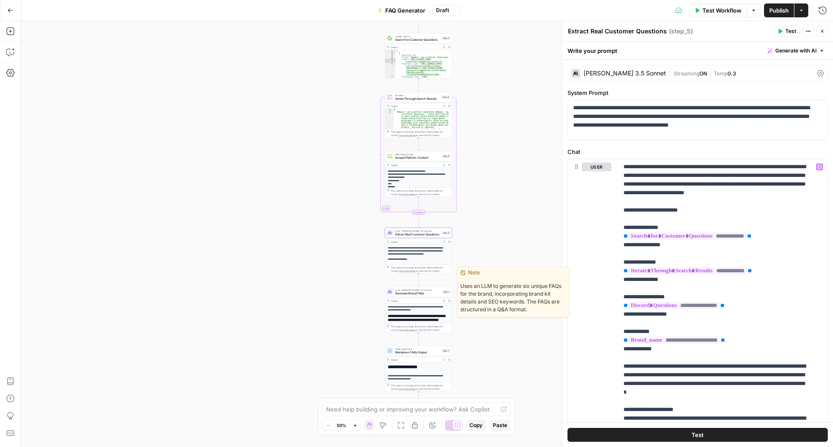
click at [419, 293] on span "Generate Brand FAQs" at bounding box center [418, 294] width 46 height 4
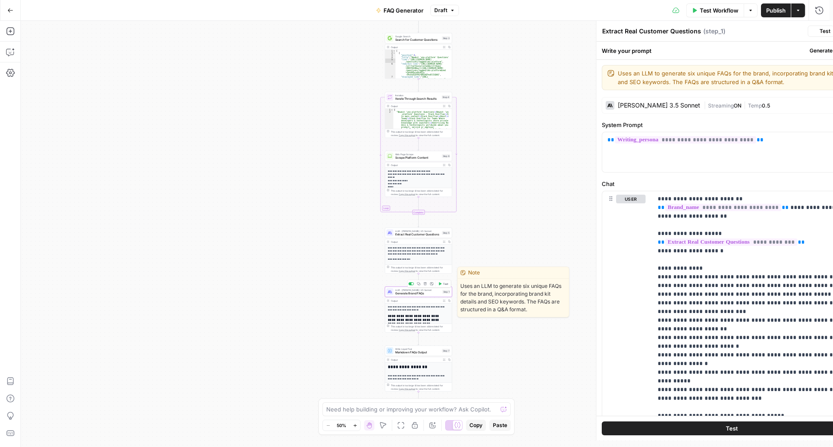
type textarea "Generate Brand FAQs"
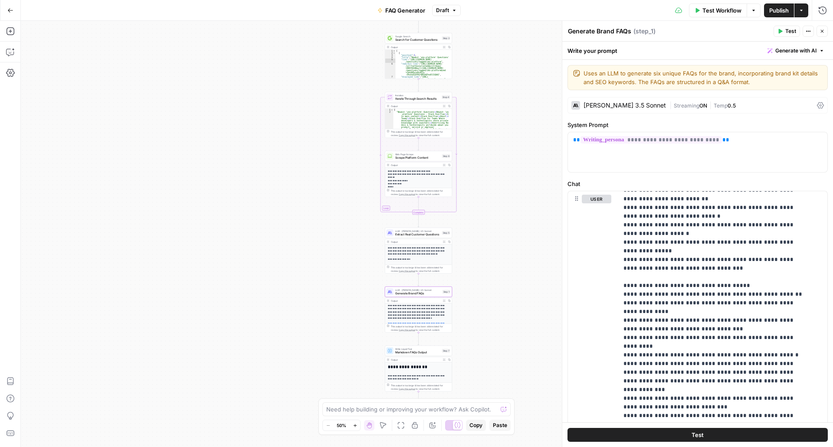
scroll to position [87, 0]
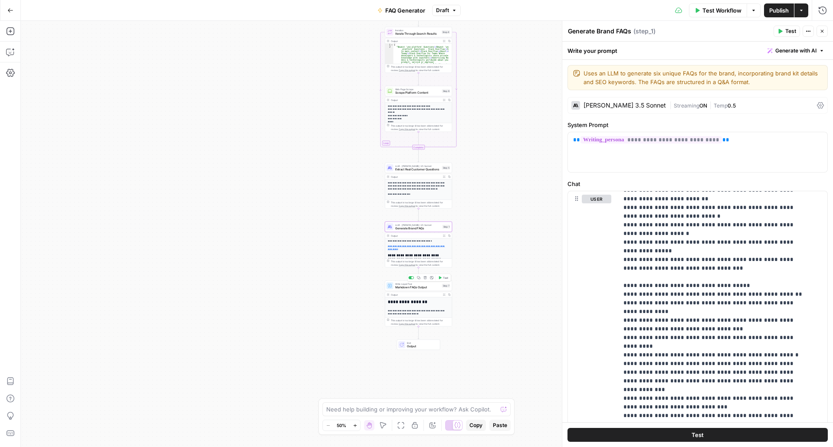
click at [426, 288] on span "Markdown FAQs Output" at bounding box center [417, 288] width 45 height 4
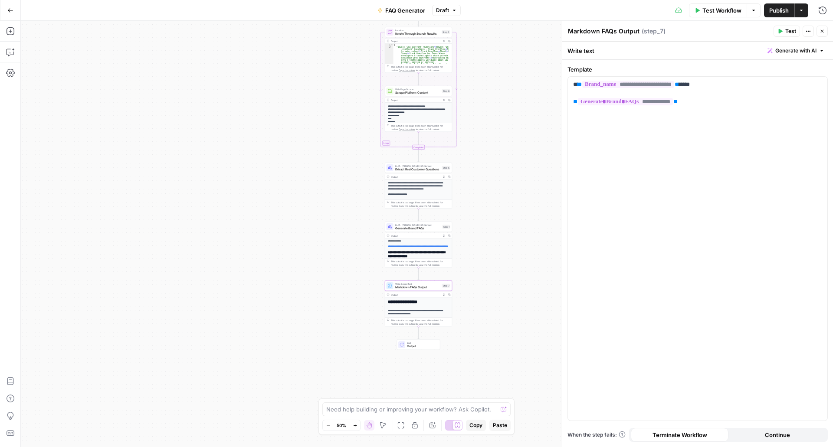
click at [777, 11] on span "Publish" at bounding box center [779, 10] width 20 height 9
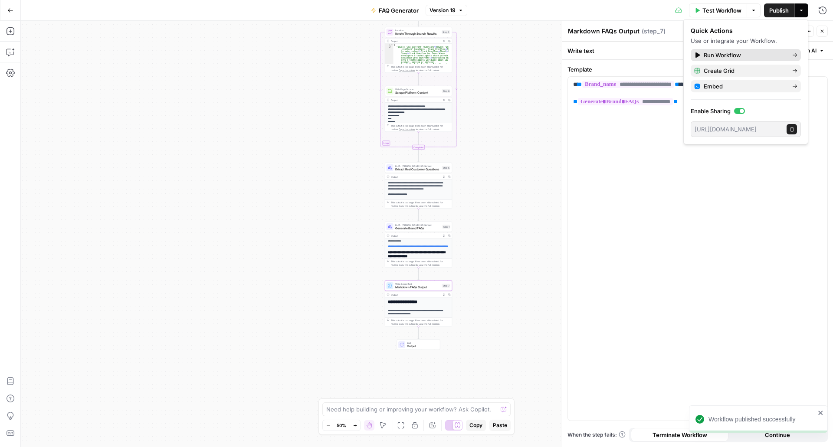
click at [741, 54] on span "Run Workflow" at bounding box center [745, 55] width 82 height 9
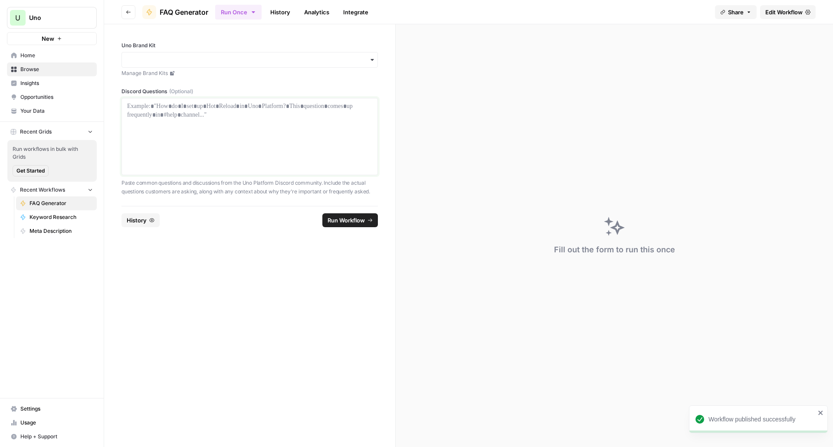
click at [331, 121] on div at bounding box center [249, 136] width 245 height 69
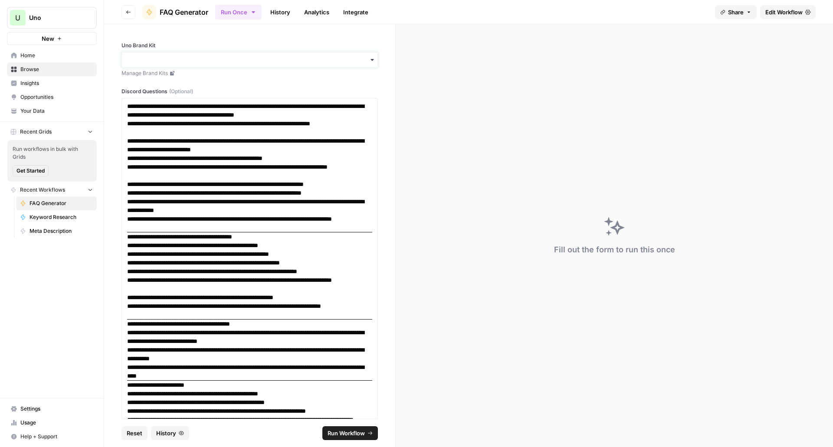
click at [233, 59] on input "Uno Brand Kit" at bounding box center [249, 60] width 245 height 9
click at [236, 81] on div "Uno Platform" at bounding box center [246, 83] width 249 height 16
click at [361, 438] on button "Run Workflow" at bounding box center [350, 434] width 56 height 14
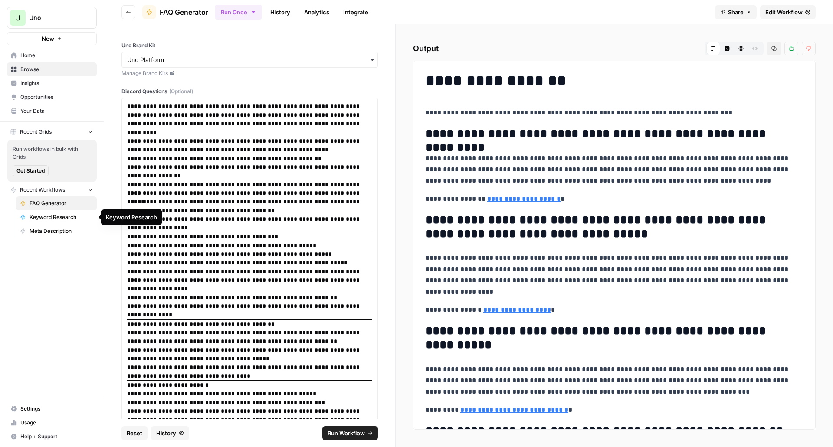
click at [53, 199] on link "FAQ Generator" at bounding box center [56, 204] width 81 height 14
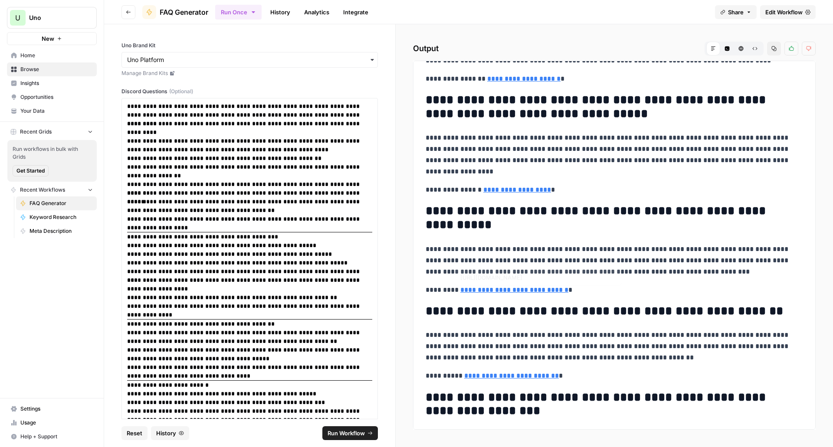
scroll to position [213, 0]
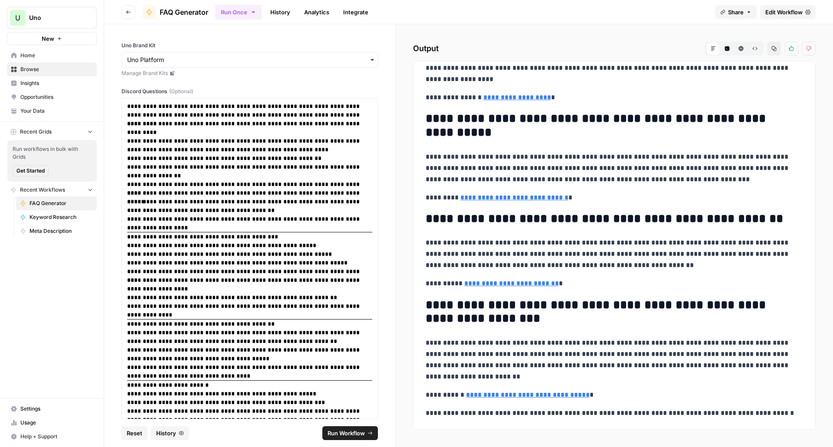
click at [726, 47] on icon "button" at bounding box center [727, 48] width 5 height 5
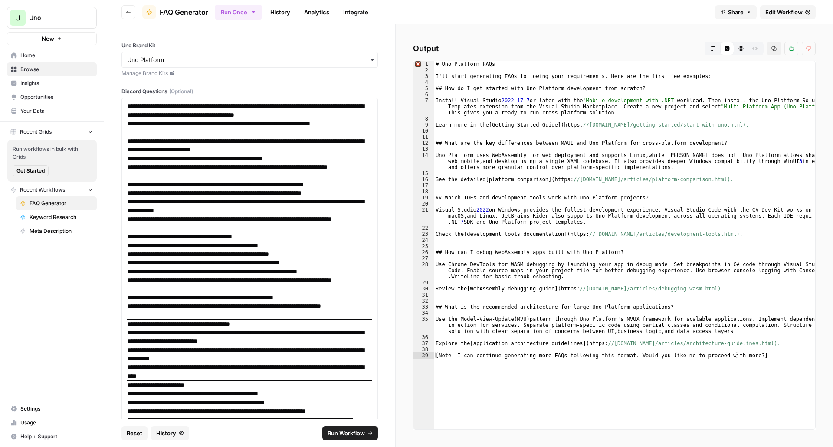
type textarea "**********"
drag, startPoint x: 765, startPoint y: 360, endPoint x: 754, endPoint y: 360, distance: 10.9
click at [765, 361] on div "# Uno Platform FAQs I'll start generating FAQs following your requirements. Her…" at bounding box center [624, 251] width 381 height 381
click at [762, 354] on div "# Uno Platform FAQs I'll start generating FAQs following your requirements. Her…" at bounding box center [624, 251] width 381 height 381
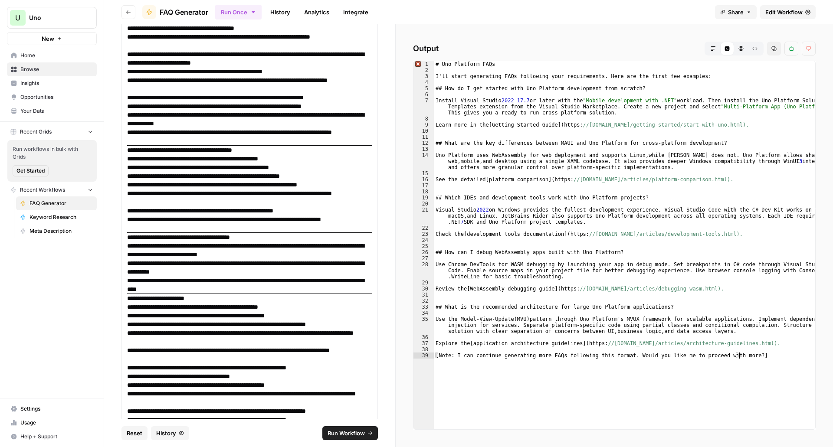
scroll to position [153, 0]
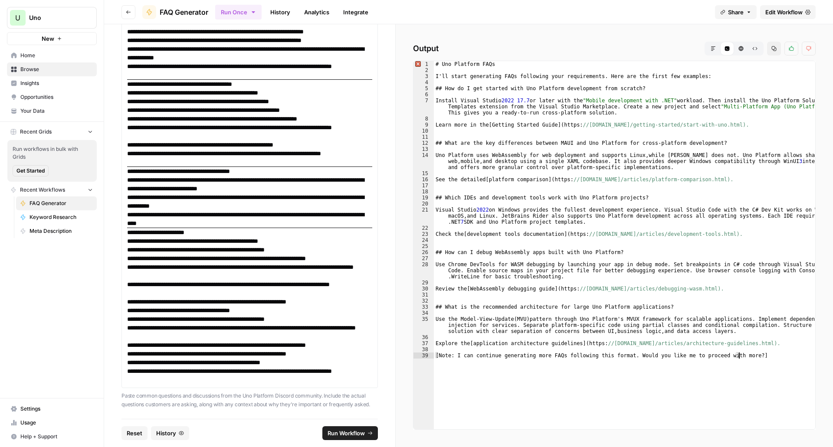
click at [743, 52] on div "**********" at bounding box center [614, 235] width 437 height 423
click at [743, 51] on button "HTML Viewer" at bounding box center [741, 49] width 14 height 14
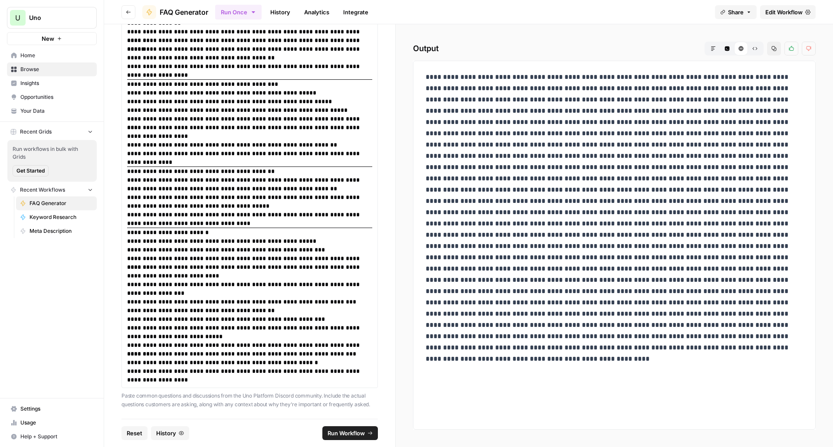
click at [755, 49] on icon "button" at bounding box center [754, 48] width 5 height 5
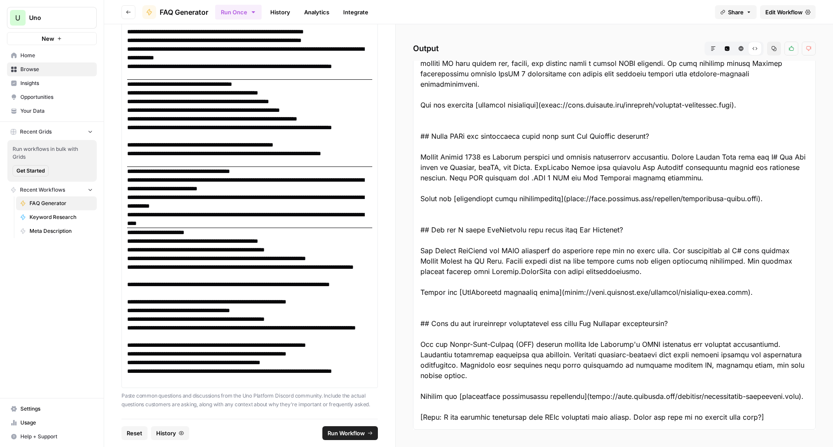
scroll to position [0, 0]
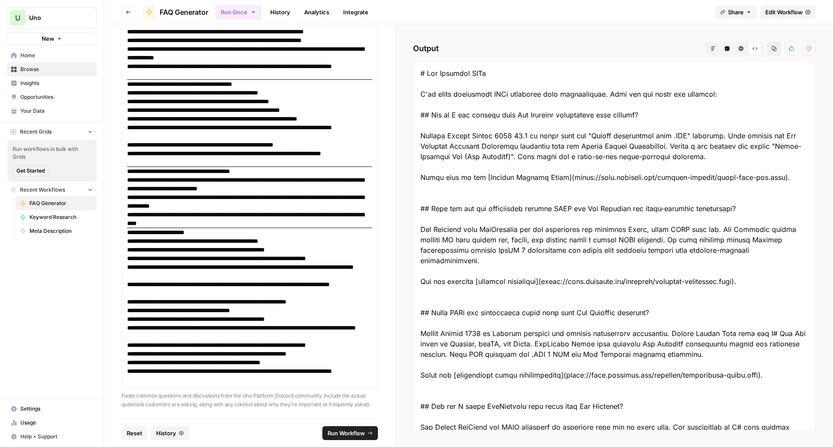
click at [66, 208] on link "FAQ Generator" at bounding box center [56, 204] width 81 height 14
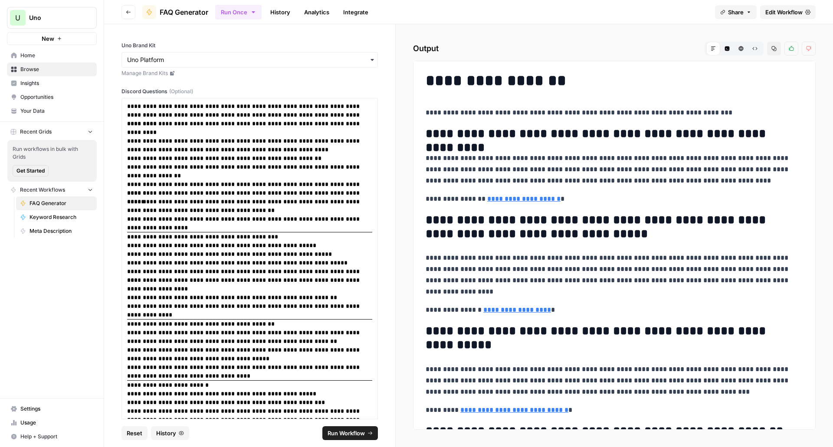
click at [788, 10] on span "Edit Workflow" at bounding box center [783, 12] width 37 height 9
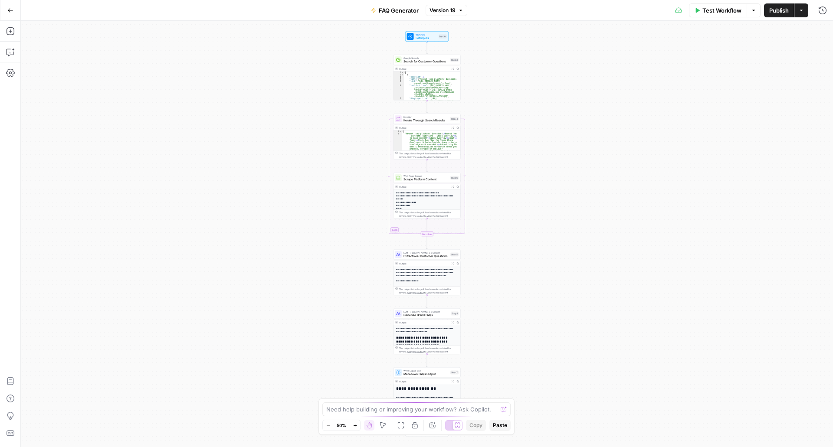
click at [397, 404] on div "Need help building or improving your workflow? Ask Copilot." at bounding box center [416, 410] width 188 height 14
type textarea "why does it only output 5 qu"
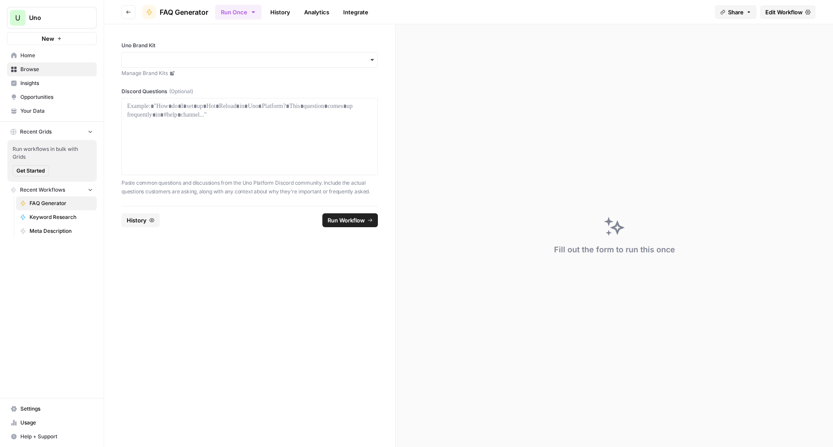
click at [277, 12] on link "History" at bounding box center [280, 12] width 30 height 14
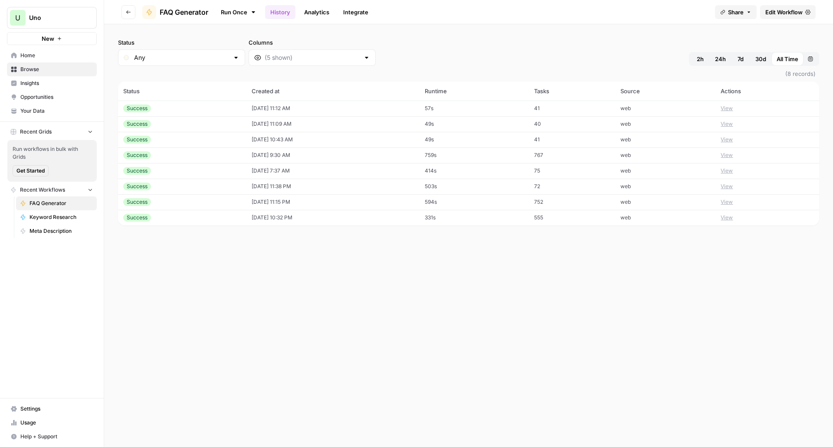
click at [269, 109] on td "09/23/25 at 11:12 AM" at bounding box center [333, 109] width 174 height 16
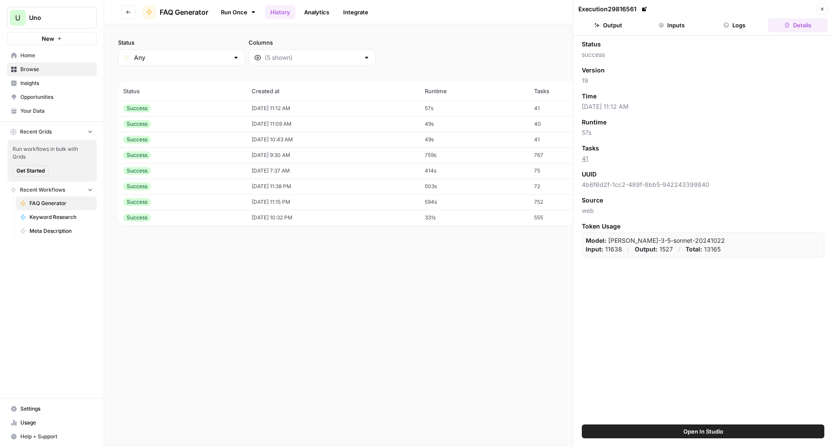
click at [608, 22] on button "Output" at bounding box center [608, 25] width 60 height 14
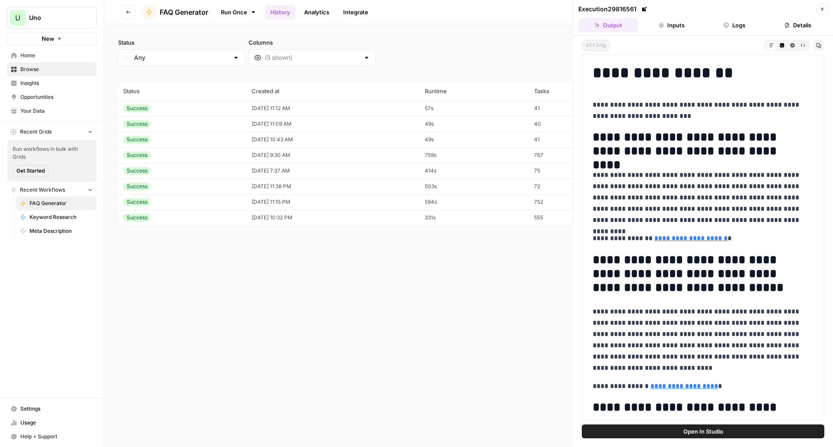
click at [828, 10] on header "Execution 29816561 Close Output Inputs Logs Details" at bounding box center [703, 18] width 260 height 36
click at [826, 10] on button "Close" at bounding box center [822, 8] width 11 height 11
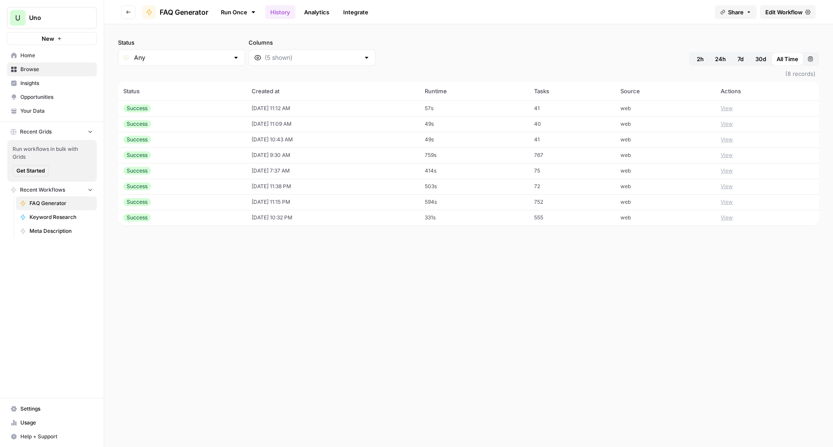
click at [778, 12] on span "Edit Workflow" at bounding box center [783, 12] width 37 height 9
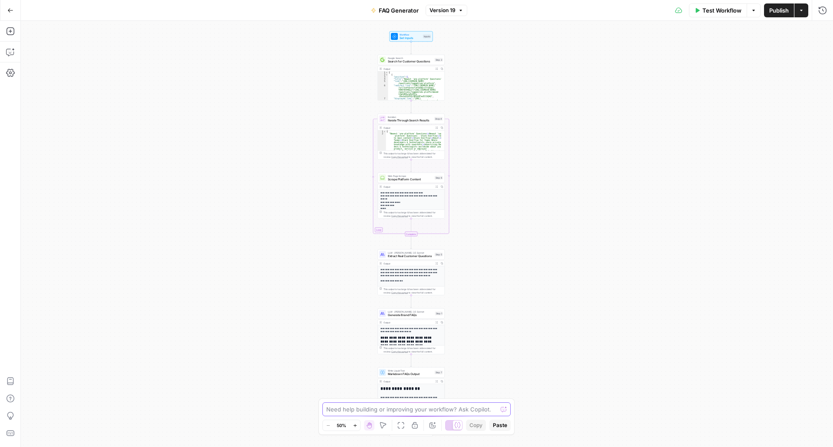
click at [373, 410] on textarea at bounding box center [411, 409] width 171 height 9
type textarea "Why is it only generating 5 questions at output"
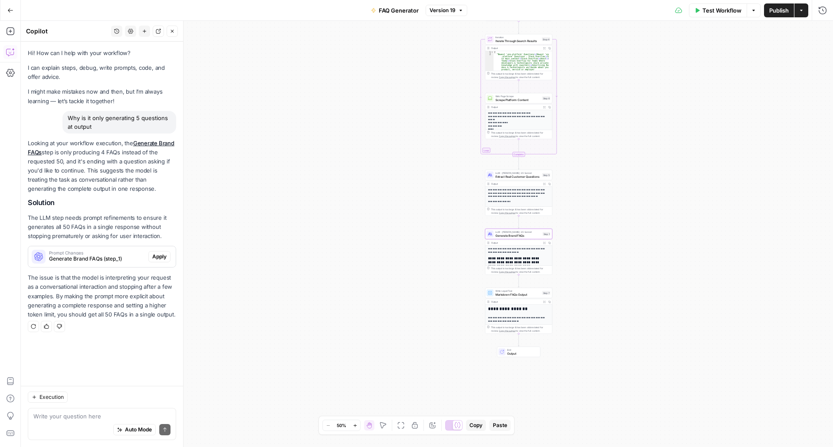
click at [156, 257] on span "Apply" at bounding box center [159, 257] width 14 height 8
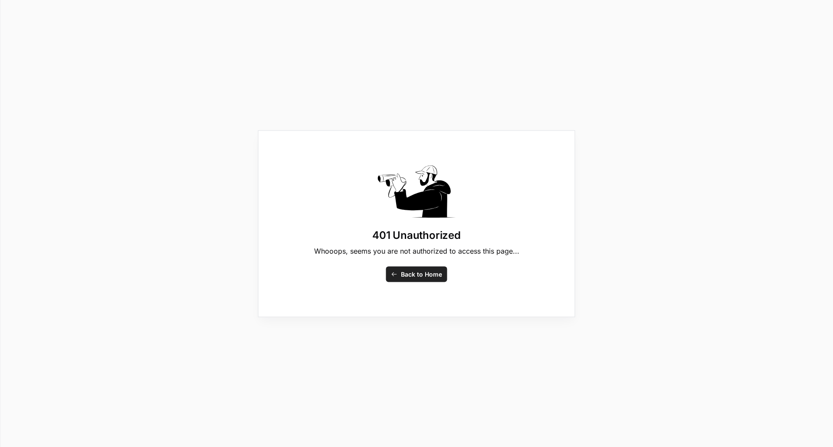
click at [418, 275] on span "Back to Home" at bounding box center [421, 274] width 41 height 9
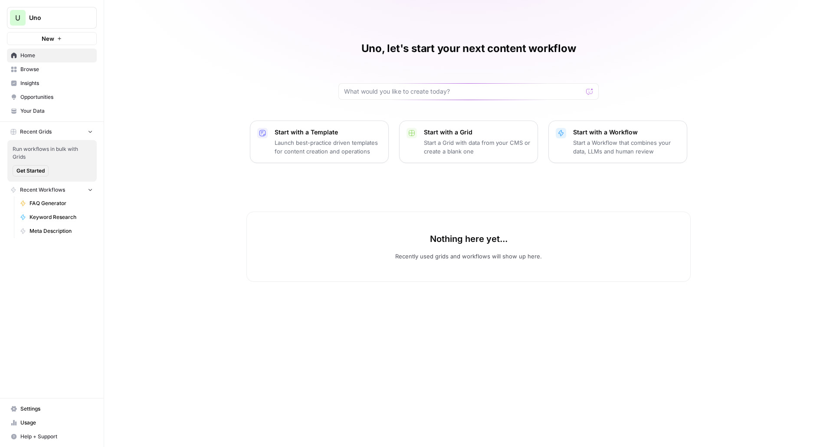
click at [67, 206] on span "FAQ Generator" at bounding box center [61, 204] width 63 height 8
